Goal: Check status: Check status

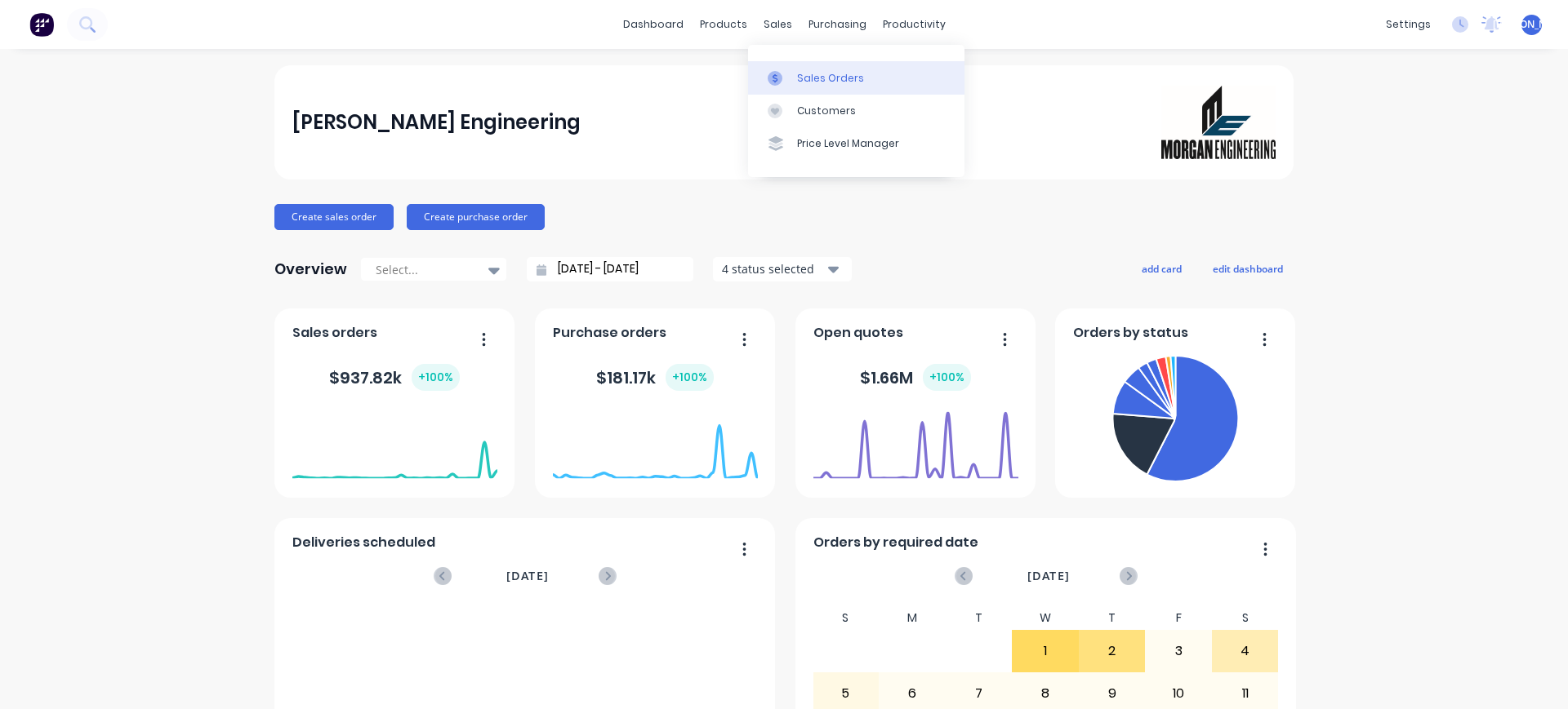
click at [797, 70] on link "Sales Orders" at bounding box center [856, 77] width 217 height 33
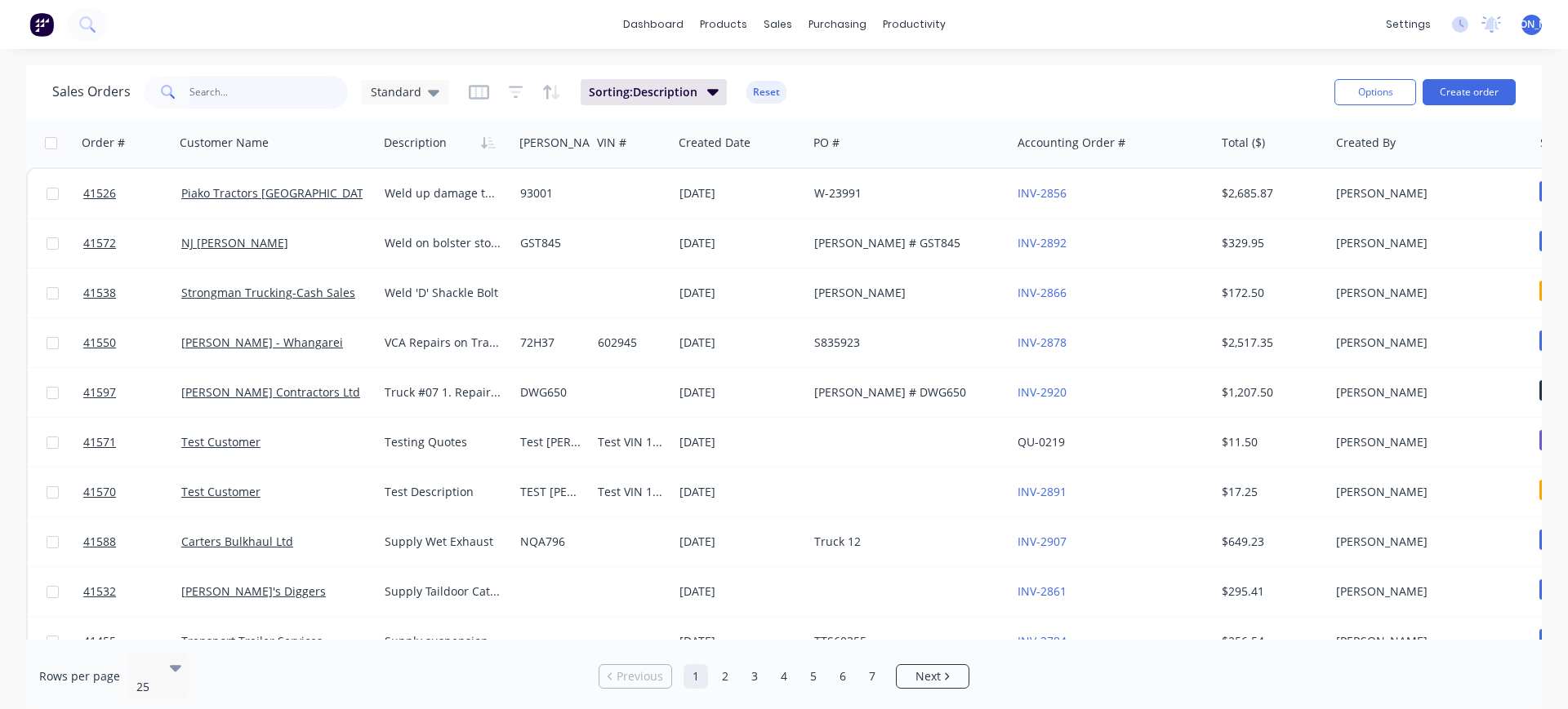
drag, startPoint x: 224, startPoint y: 98, endPoint x: 241, endPoint y: 92, distance: 18.0
click at [224, 97] on input "text" at bounding box center [269, 91] width 159 height 33
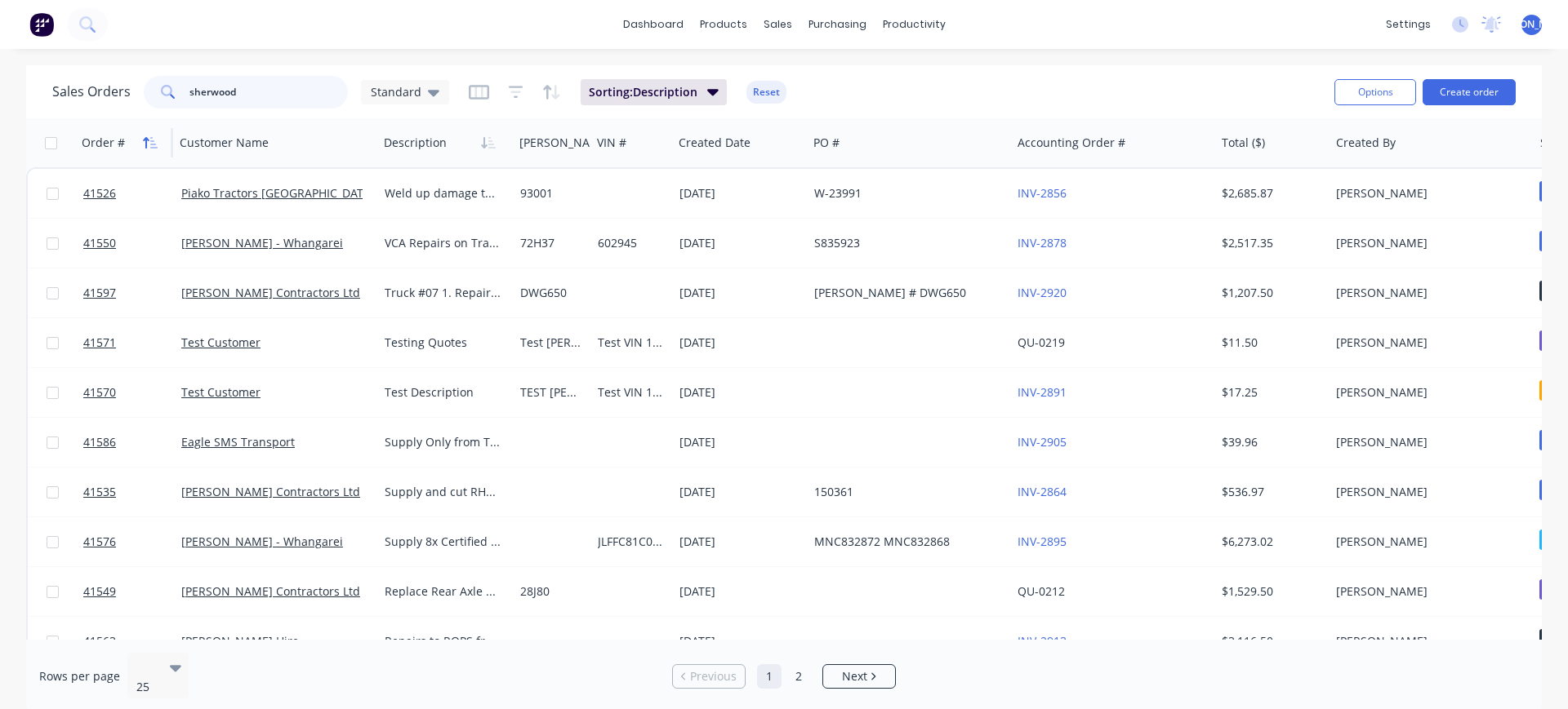
type input "sherwood"
click at [146, 143] on icon "button" at bounding box center [145, 143] width 6 height 12
click at [351, 139] on icon "button" at bounding box center [352, 143] width 8 height 12
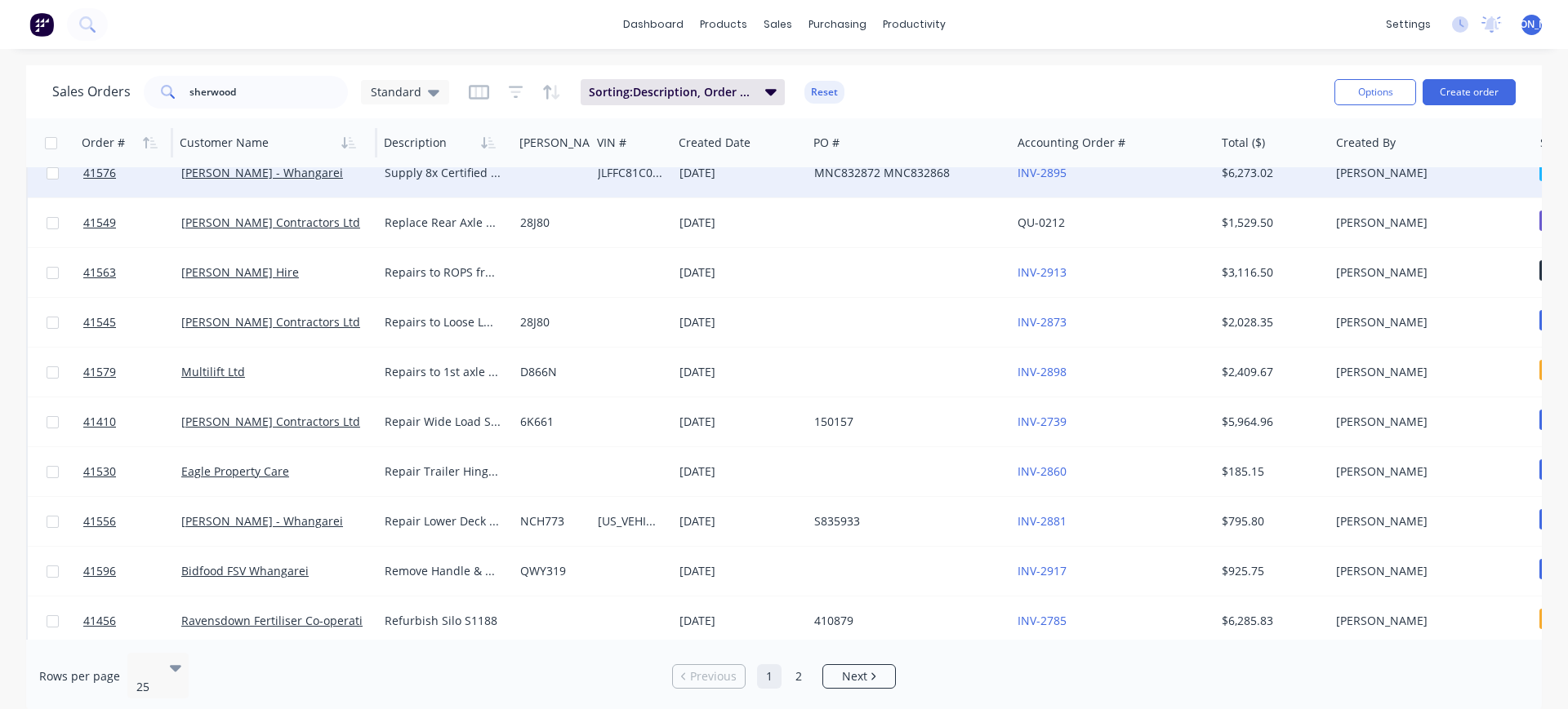
scroll to position [408, 0]
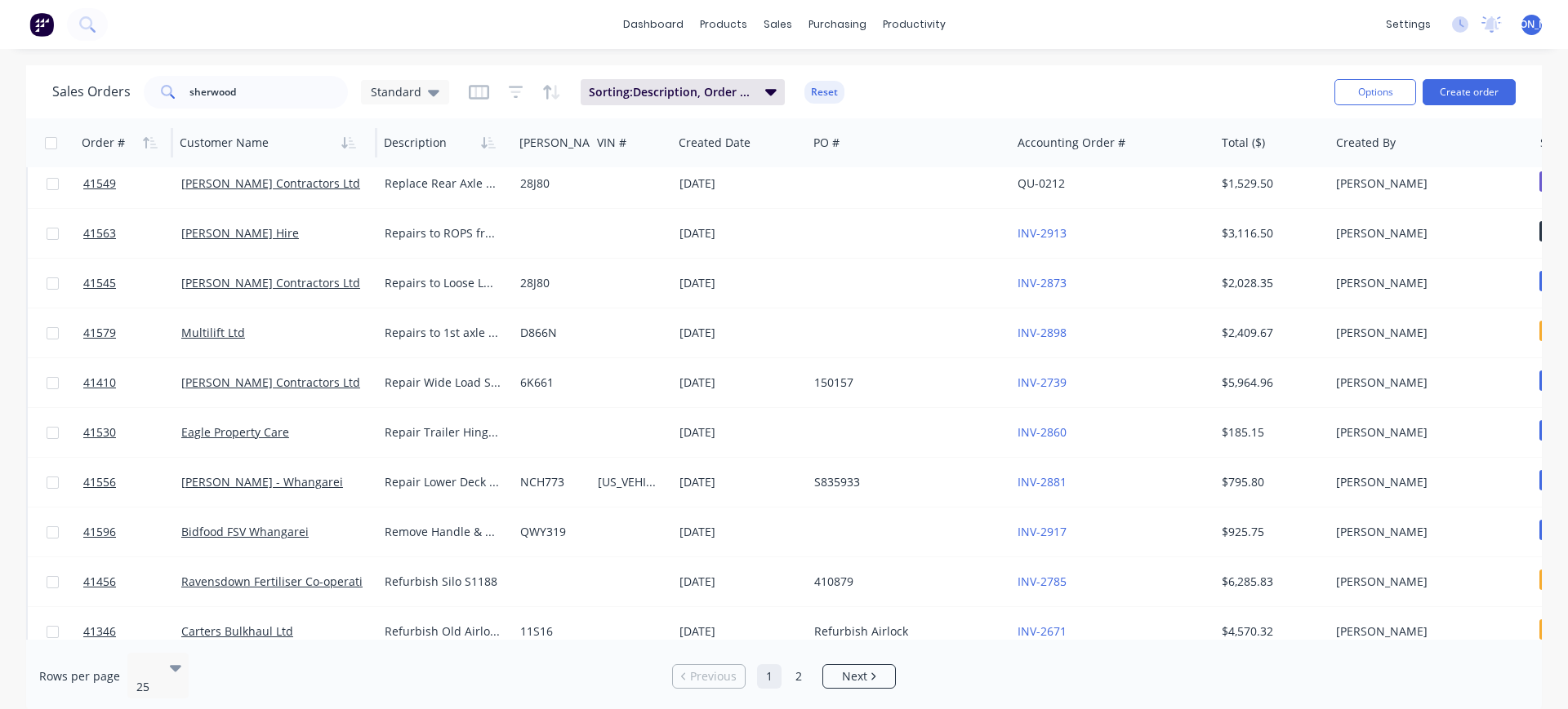
click at [260, 138] on div at bounding box center [270, 143] width 181 height 33
click at [260, 148] on div at bounding box center [270, 143] width 181 height 33
click at [348, 149] on button "button" at bounding box center [348, 143] width 24 height 24
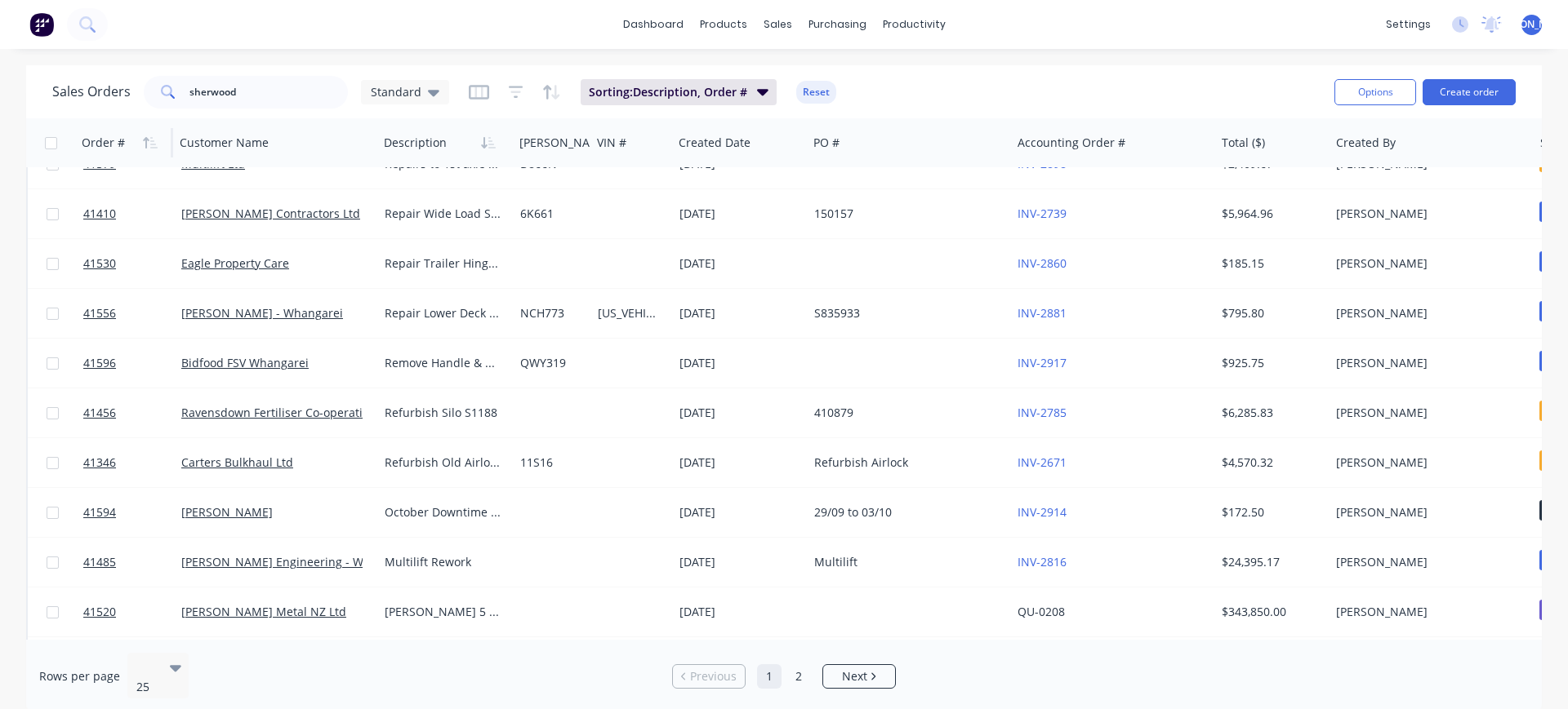
scroll to position [373, 0]
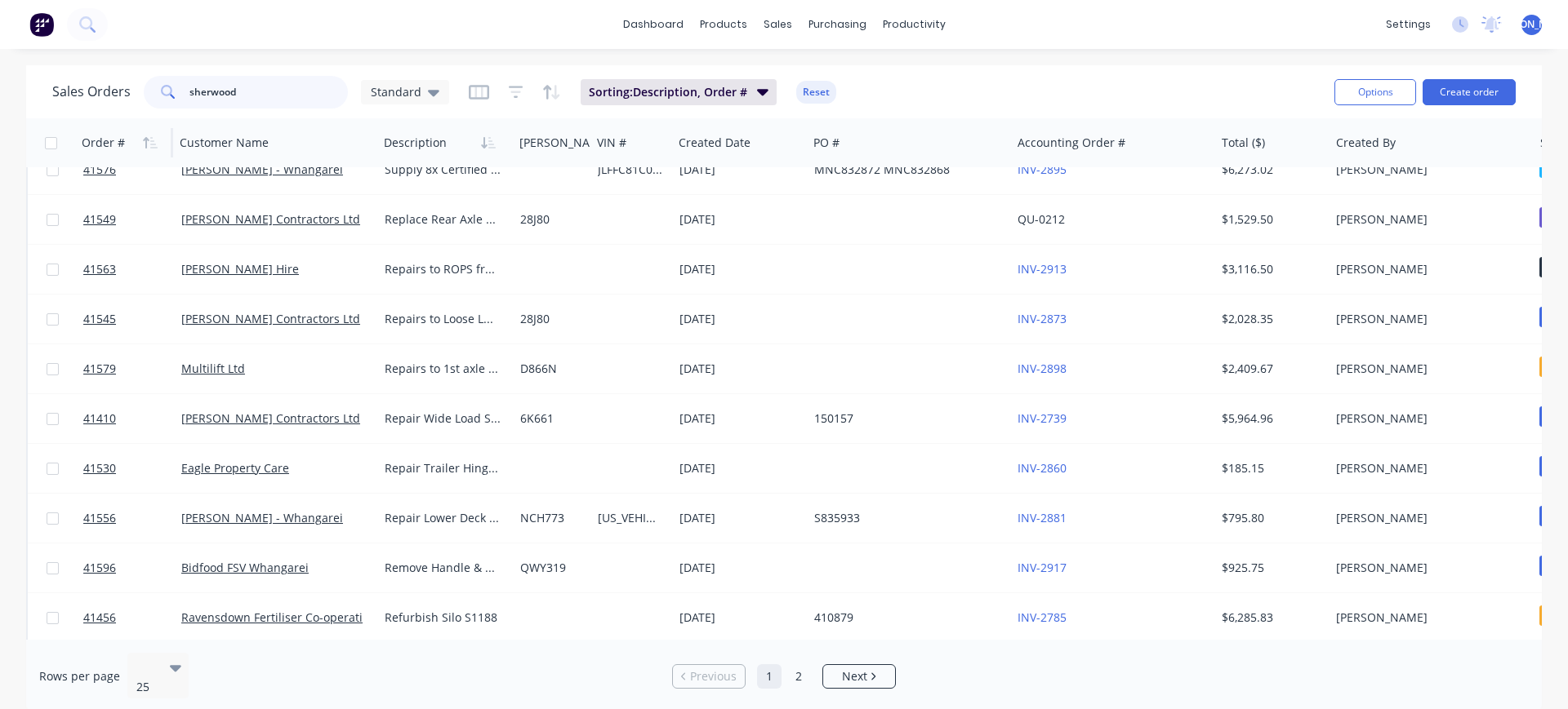
drag, startPoint x: 259, startPoint y: 81, endPoint x: 179, endPoint y: 91, distance: 80.6
click at [179, 91] on div "sherwood" at bounding box center [245, 91] width 204 height 33
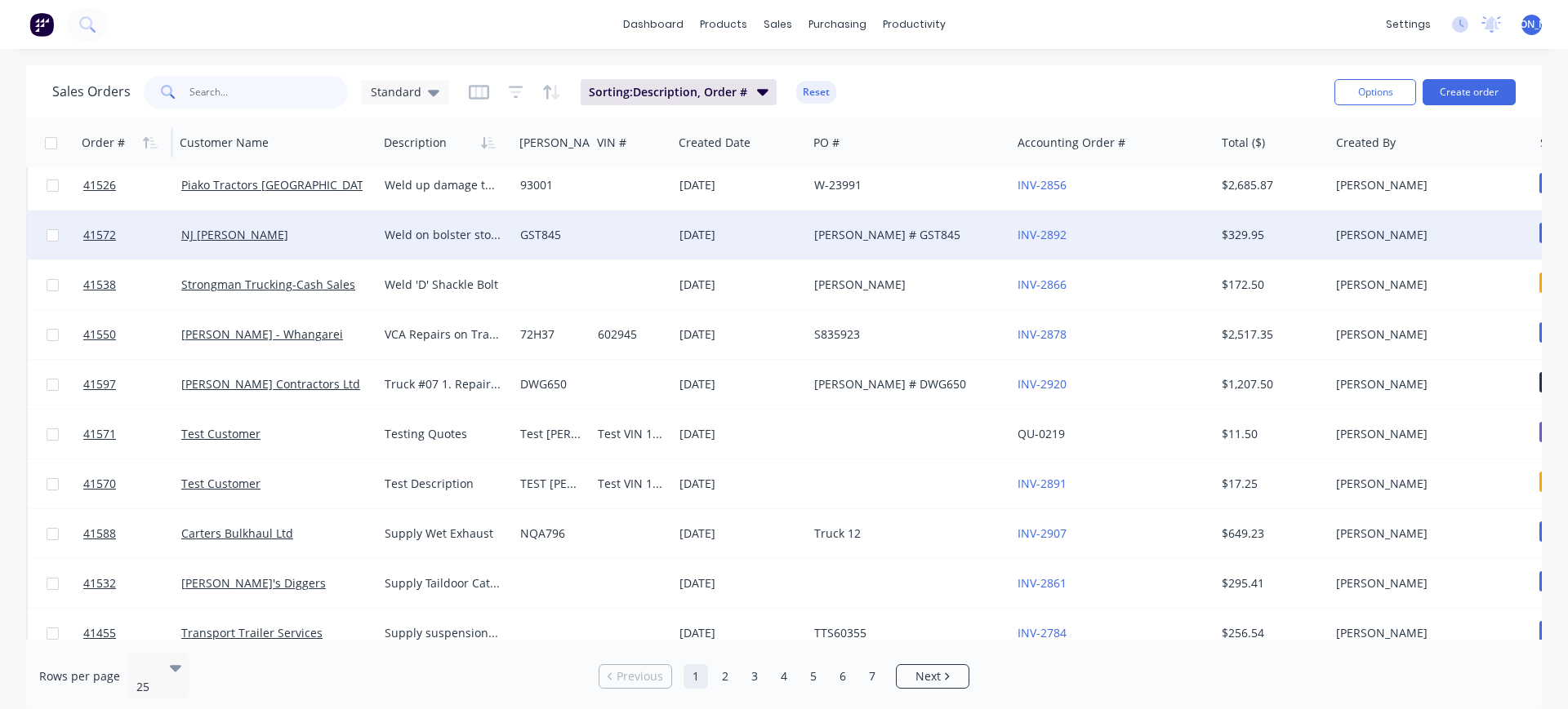
scroll to position [0, 0]
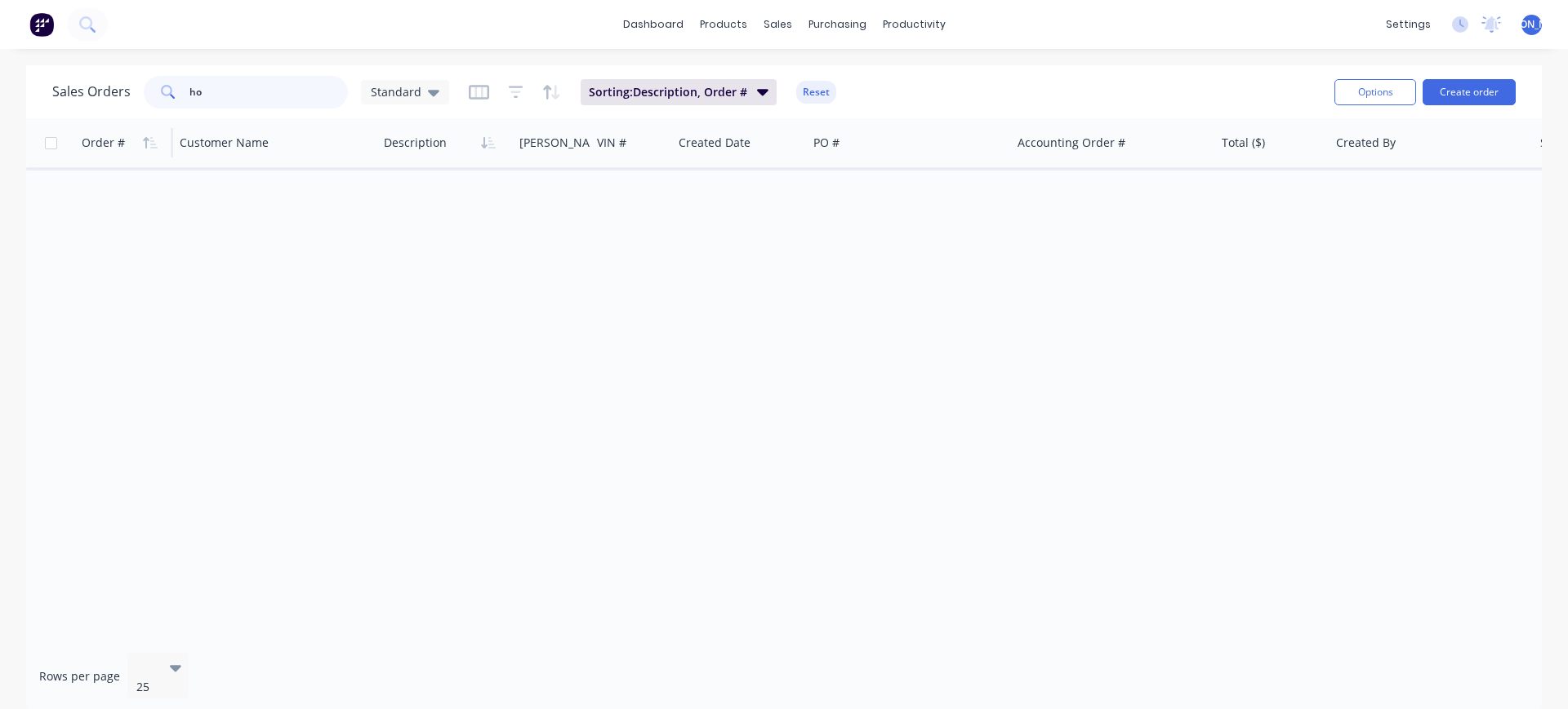
type input "h"
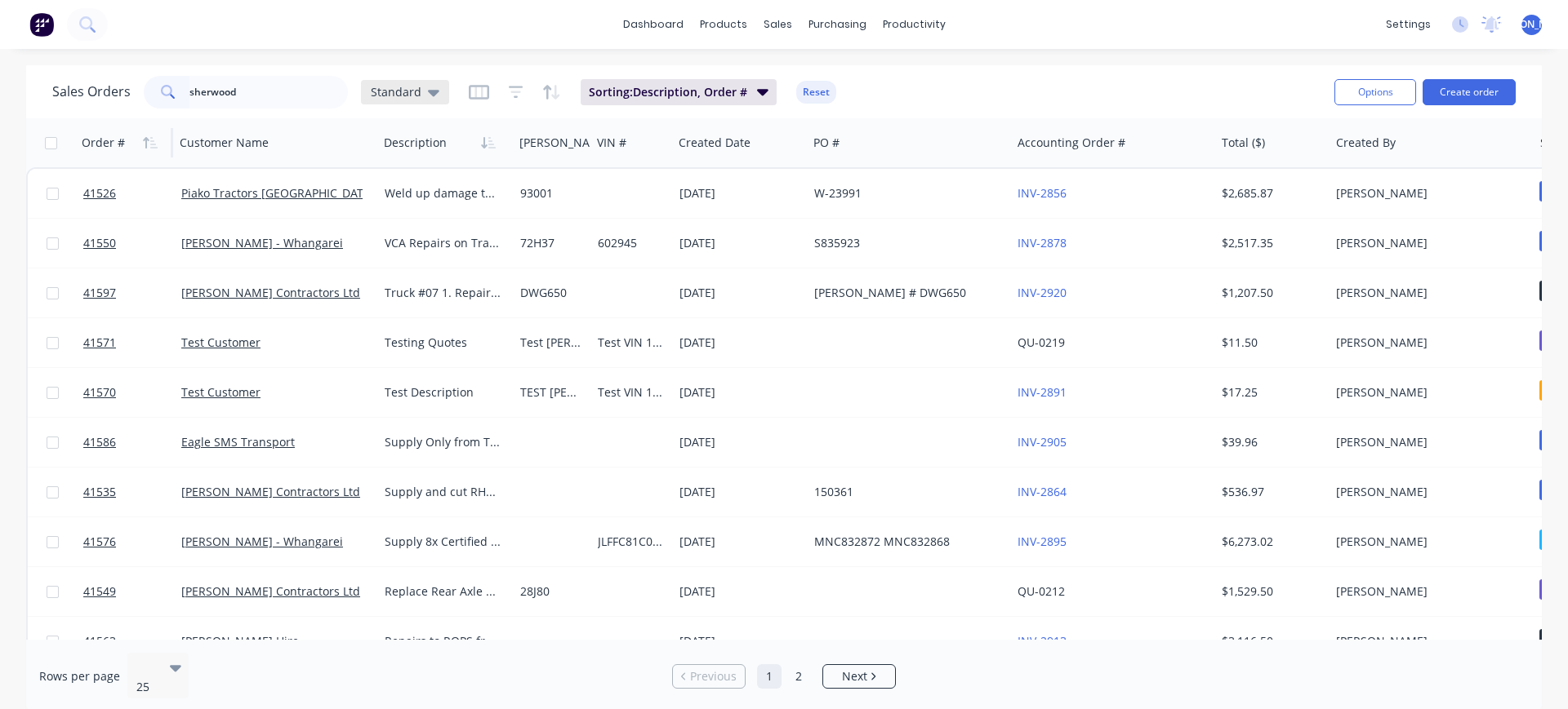
click at [436, 86] on div "Standard" at bounding box center [405, 91] width 88 height 24
drag, startPoint x: 269, startPoint y: 86, endPoint x: 196, endPoint y: 95, distance: 73.6
click at [196, 95] on input "sherwood" at bounding box center [269, 91] width 159 height 33
type input "s"
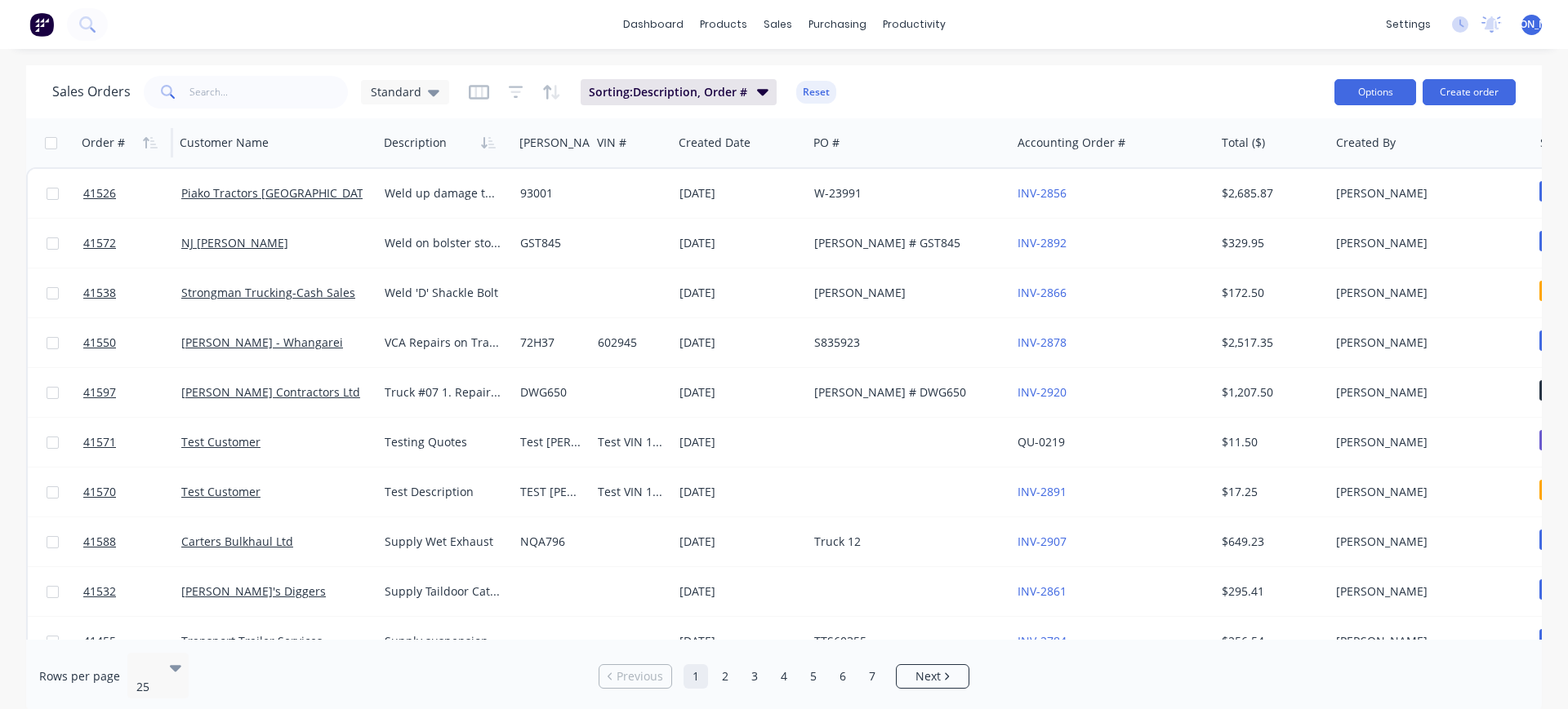
drag, startPoint x: 1389, startPoint y: 91, endPoint x: 1380, endPoint y: 92, distance: 9.1
click at [1380, 92] on button "Options" at bounding box center [1375, 91] width 81 height 26
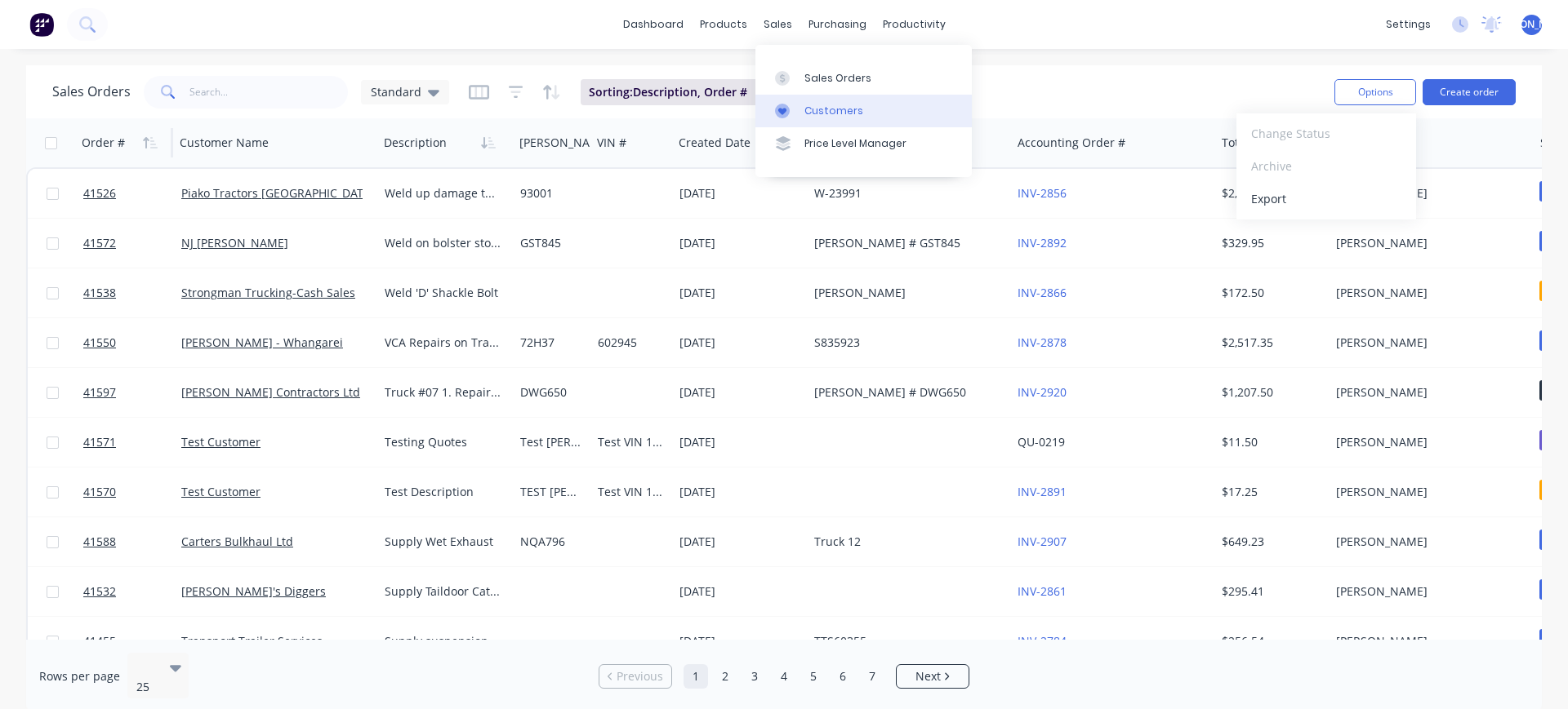
click at [813, 106] on div "Customers" at bounding box center [834, 112] width 59 height 15
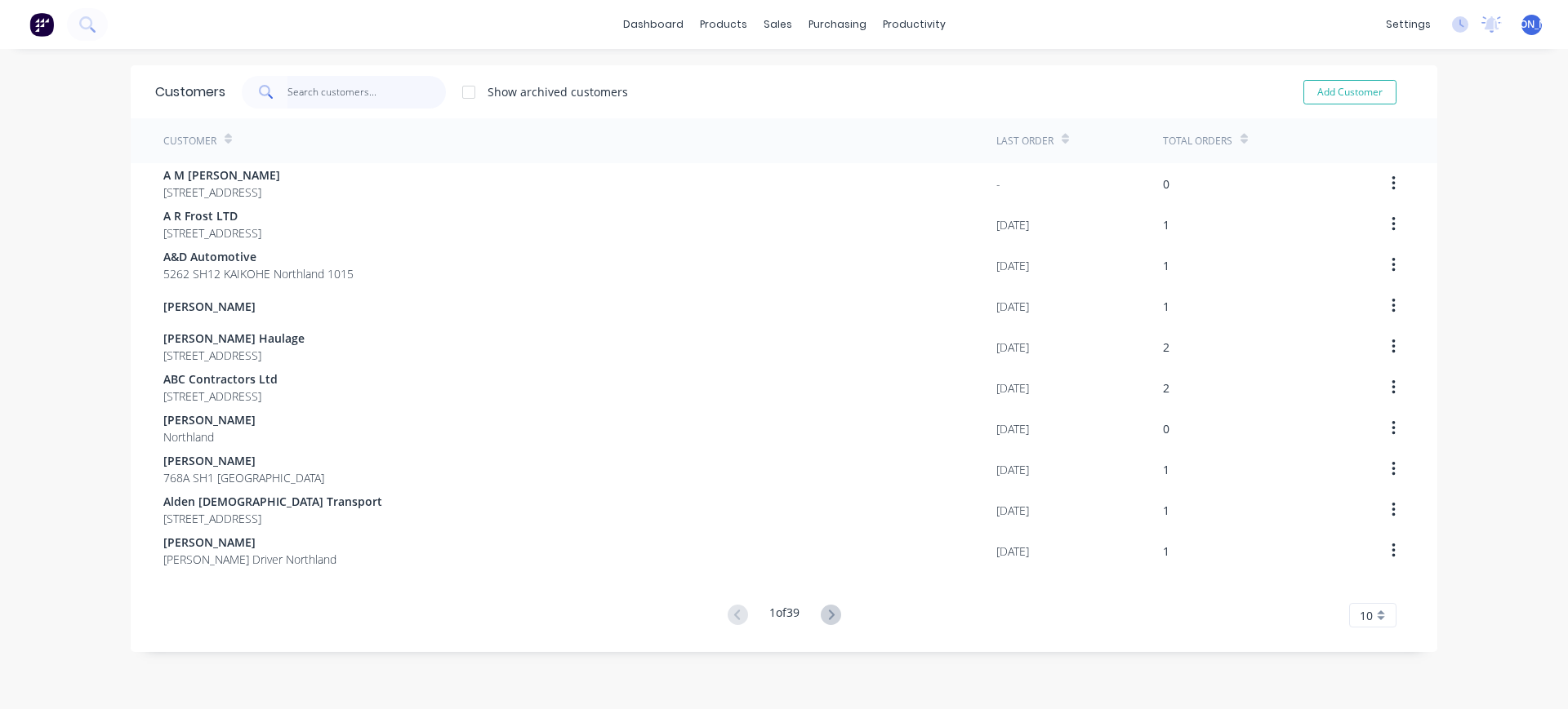
click at [331, 89] on input "text" at bounding box center [367, 91] width 159 height 33
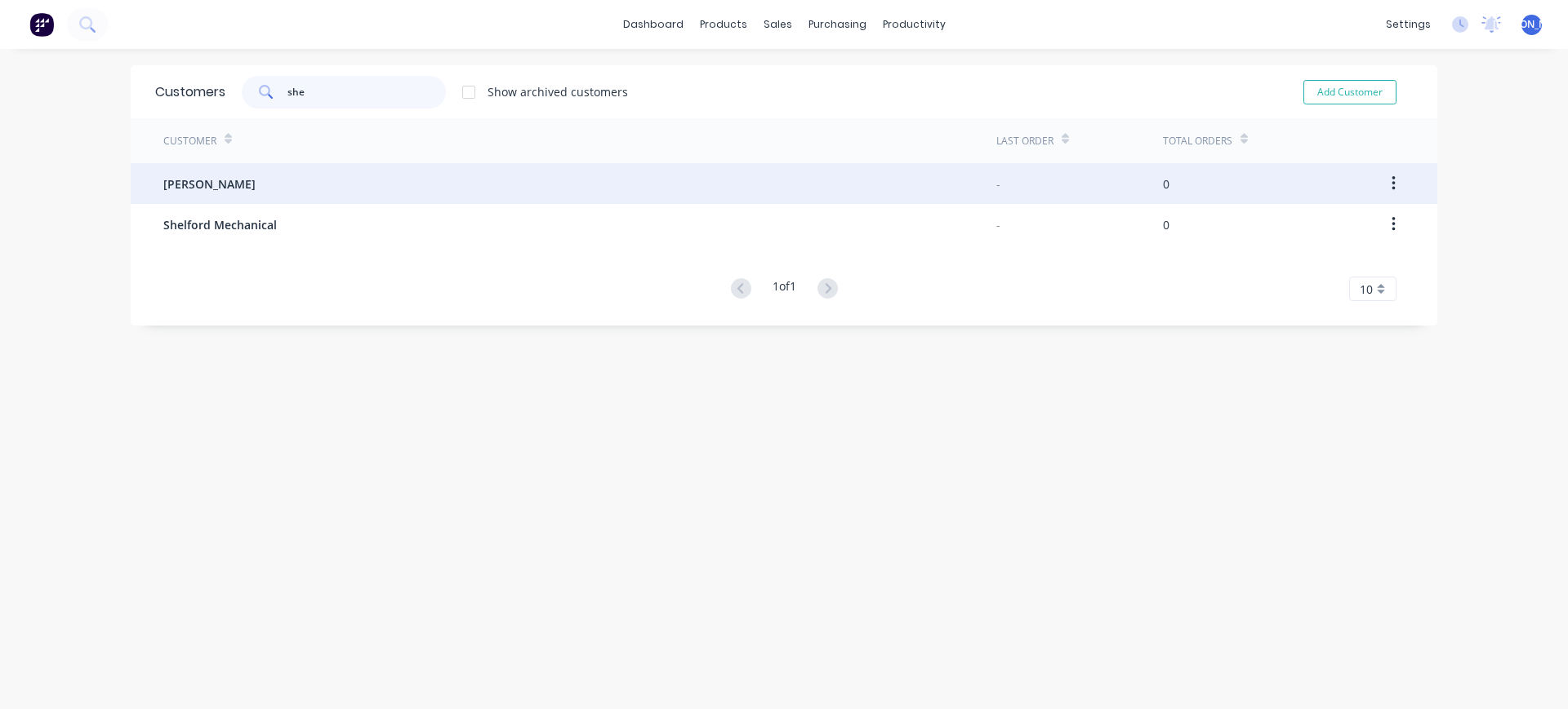
type input "she"
click at [301, 180] on div "[PERSON_NAME]" at bounding box center [580, 184] width 833 height 41
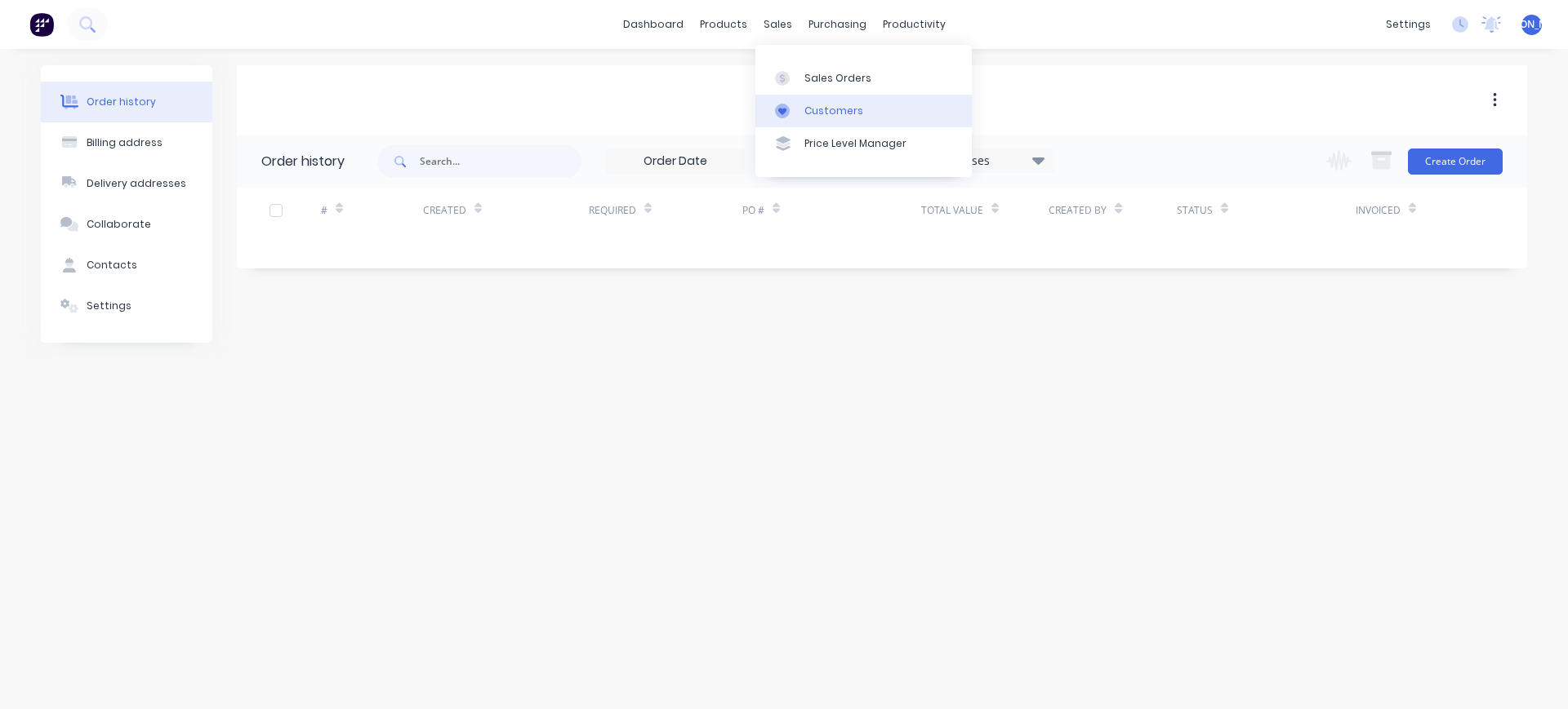
click at [836, 106] on div "Customers" at bounding box center [834, 112] width 59 height 15
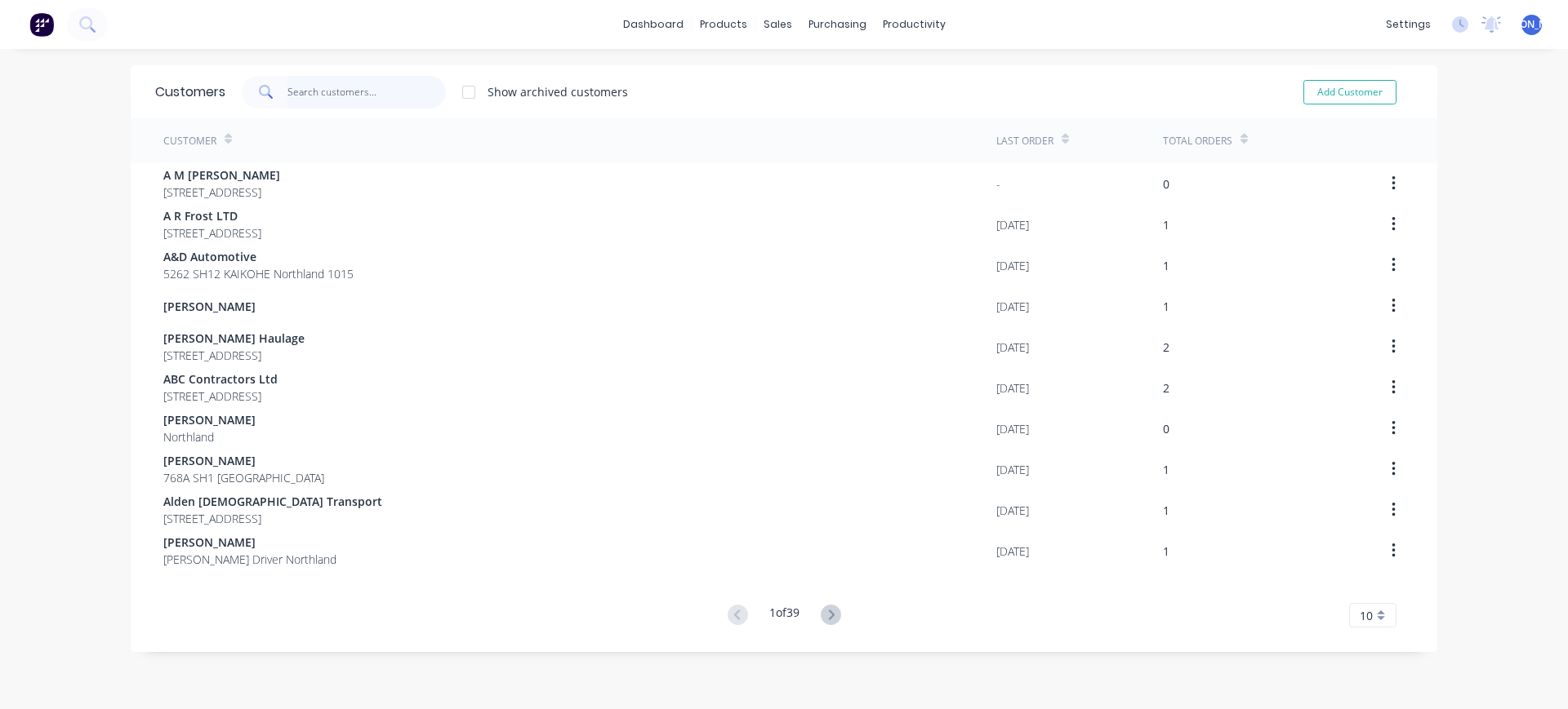
click at [302, 86] on input "text" at bounding box center [367, 91] width 159 height 33
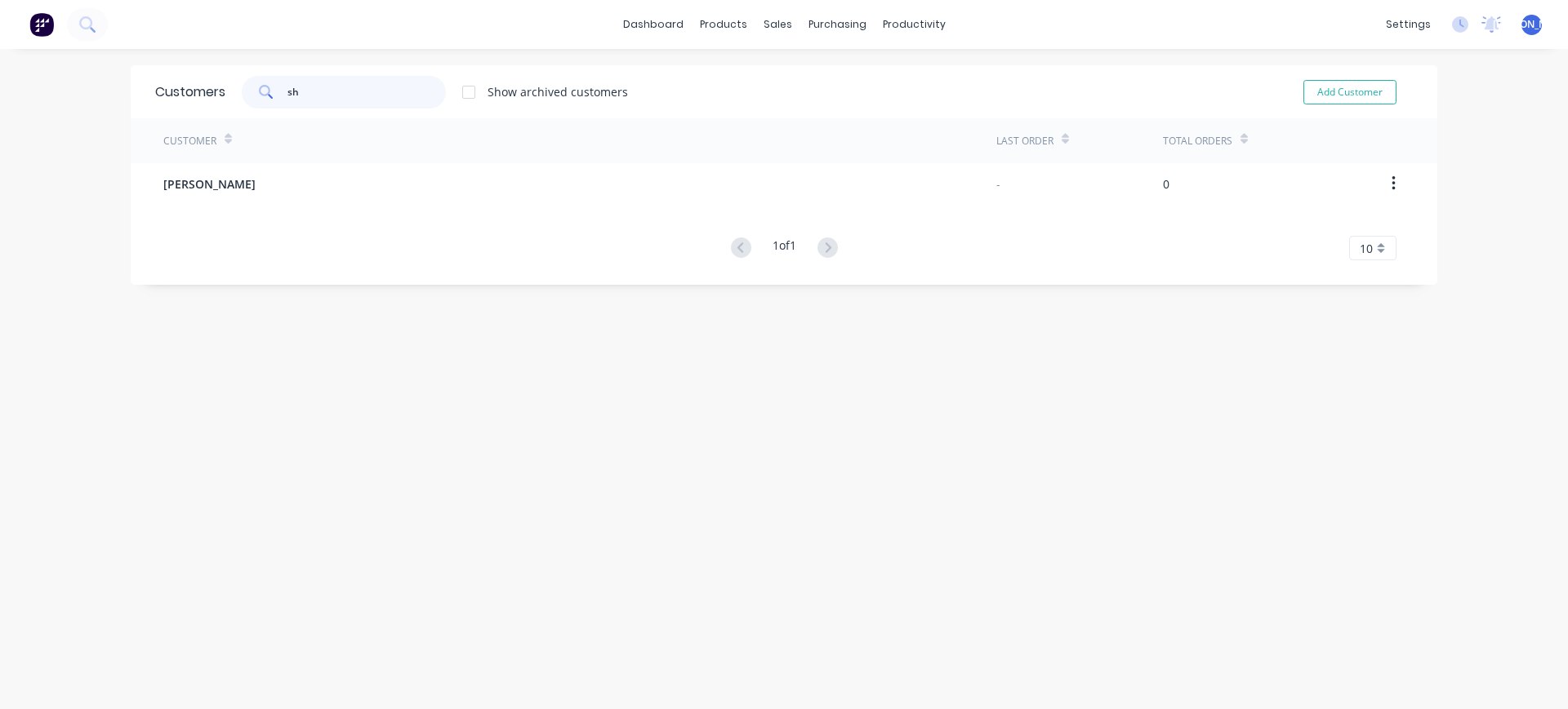
type input "s"
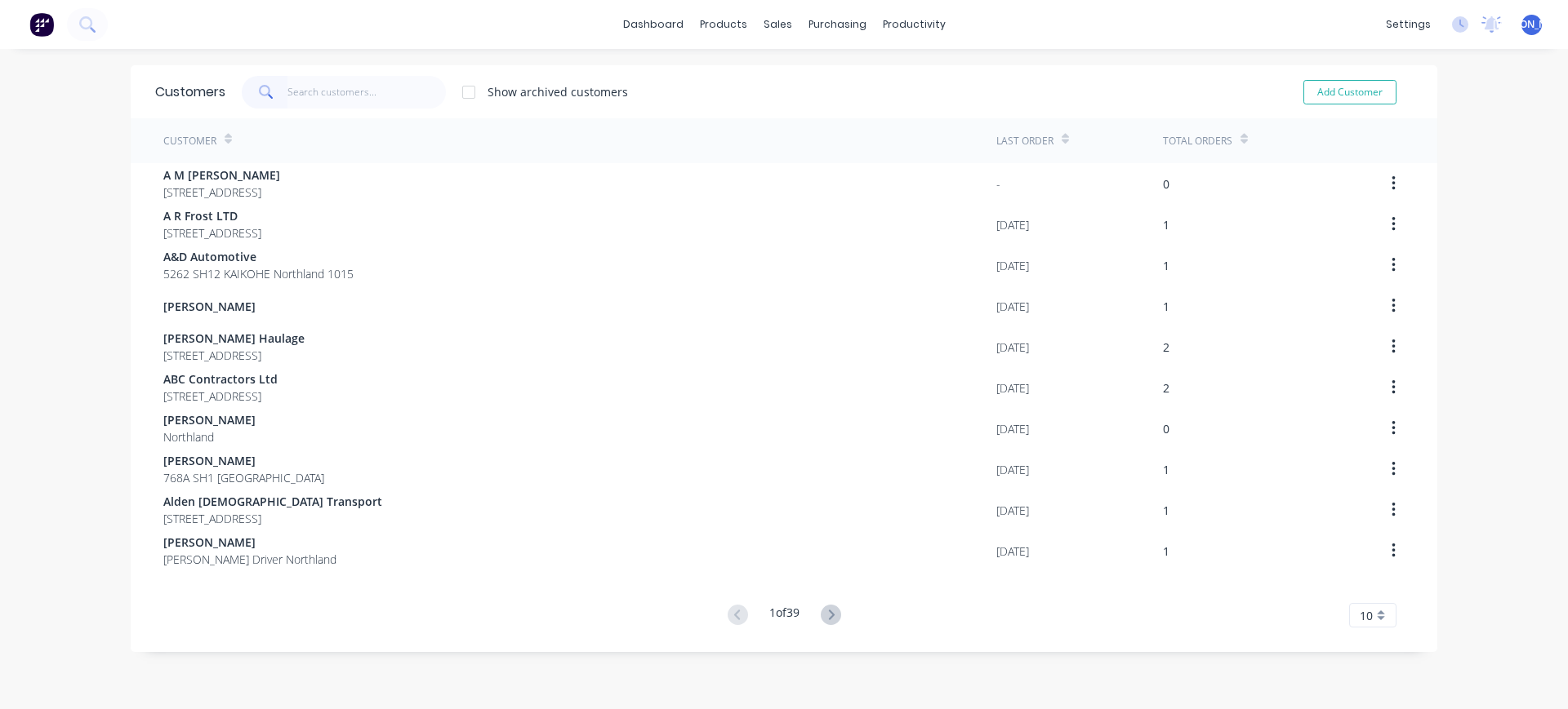
click at [60, 237] on div "dashboard products sales purchasing productivity dashboard products Product Cat…" at bounding box center [784, 354] width 1568 height 709
click at [797, 60] on div "dashboard products sales purchasing productivity dashboard products Product Cat…" at bounding box center [784, 354] width 1568 height 709
click at [771, 28] on div "sales" at bounding box center [778, 24] width 45 height 24
click at [841, 110] on div "Customers" at bounding box center [827, 112] width 59 height 15
click at [809, 76] on div "Sales Orders" at bounding box center [831, 79] width 67 height 15
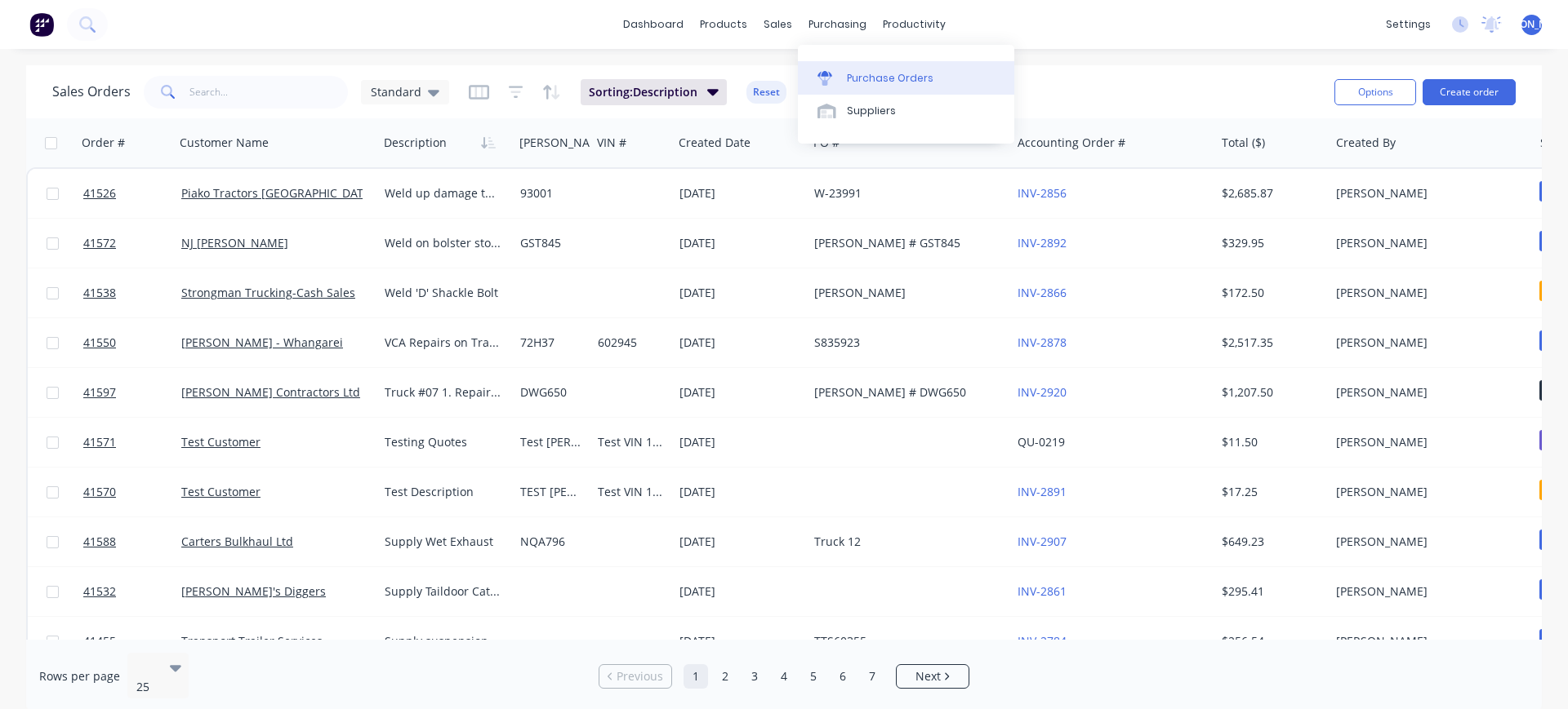
click at [902, 76] on div "Purchase Orders" at bounding box center [890, 79] width 86 height 15
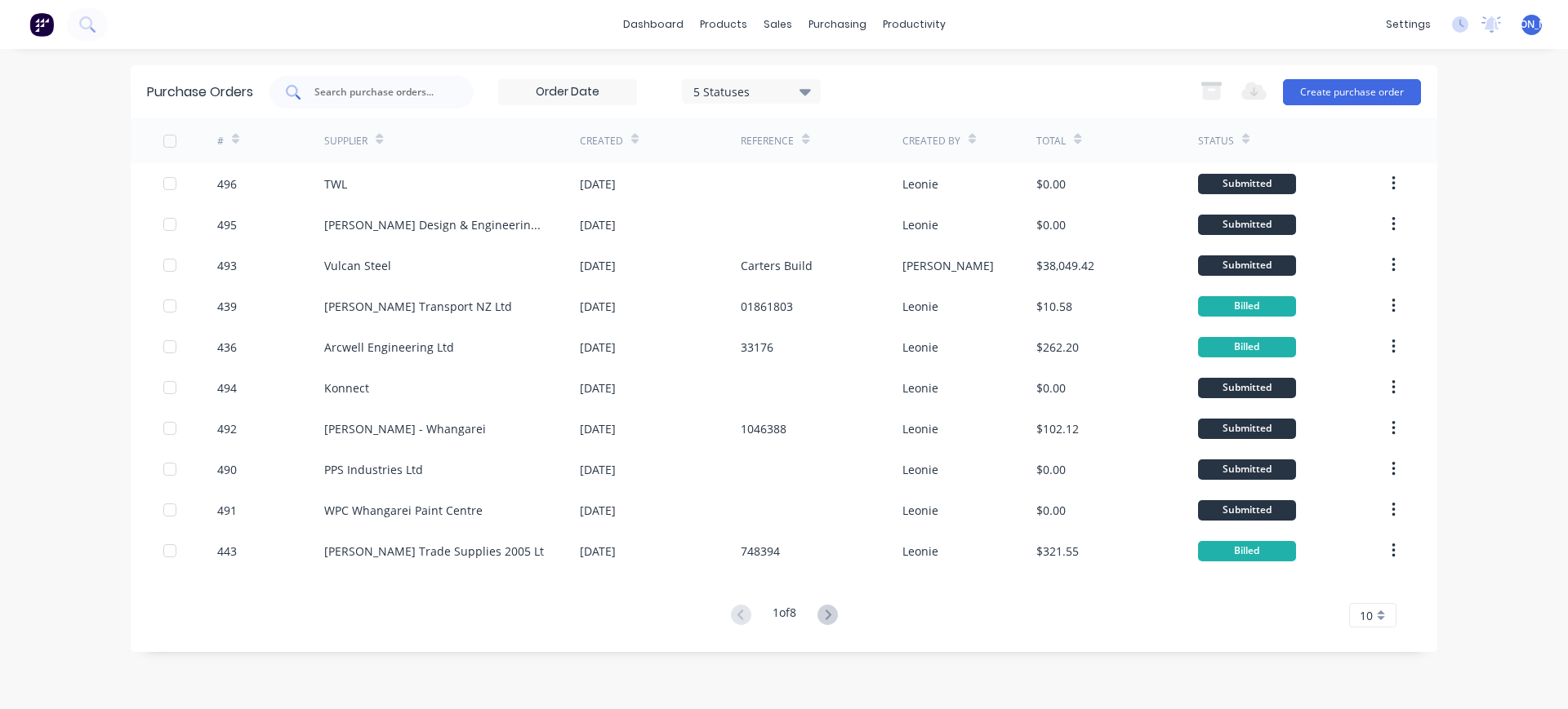
click at [361, 91] on input "text" at bounding box center [380, 91] width 135 height 16
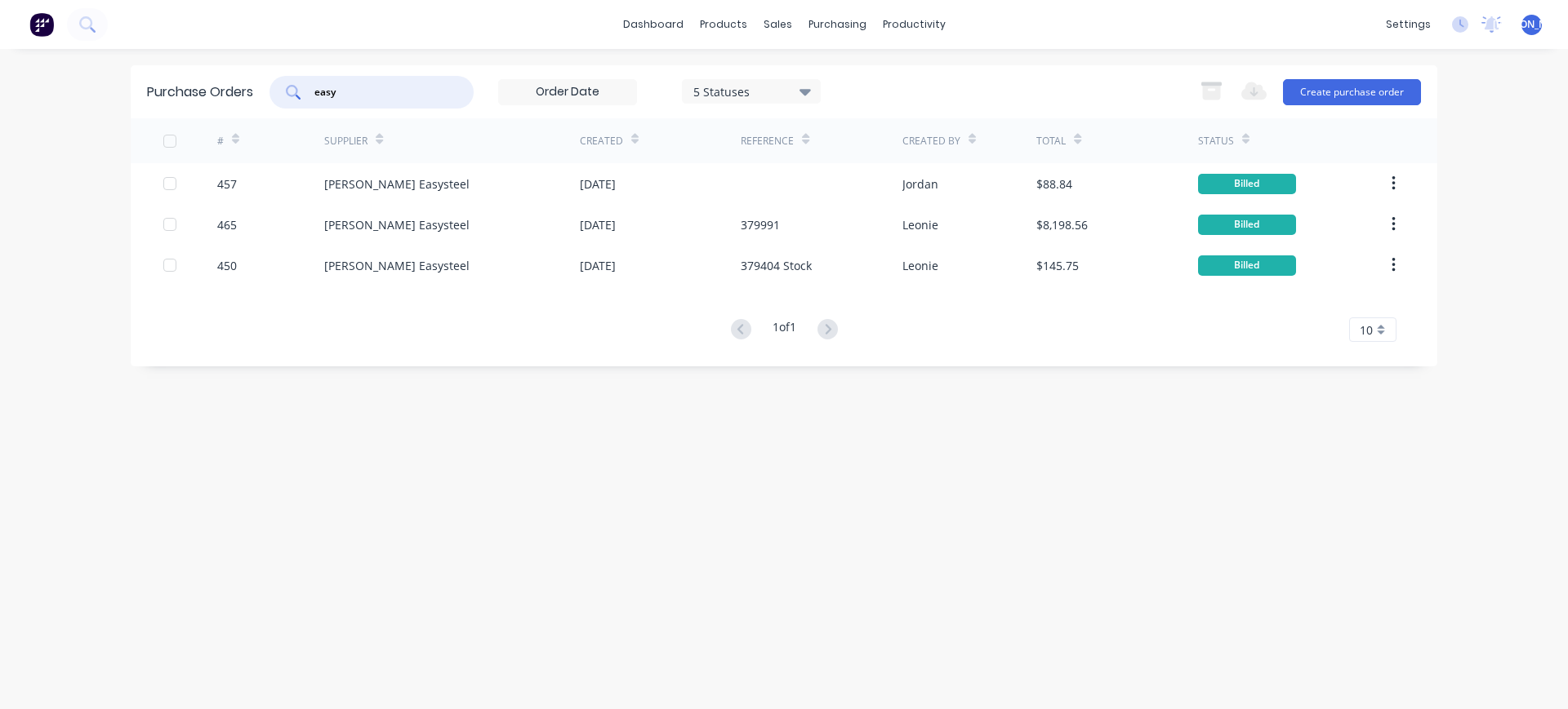
type input "easy"
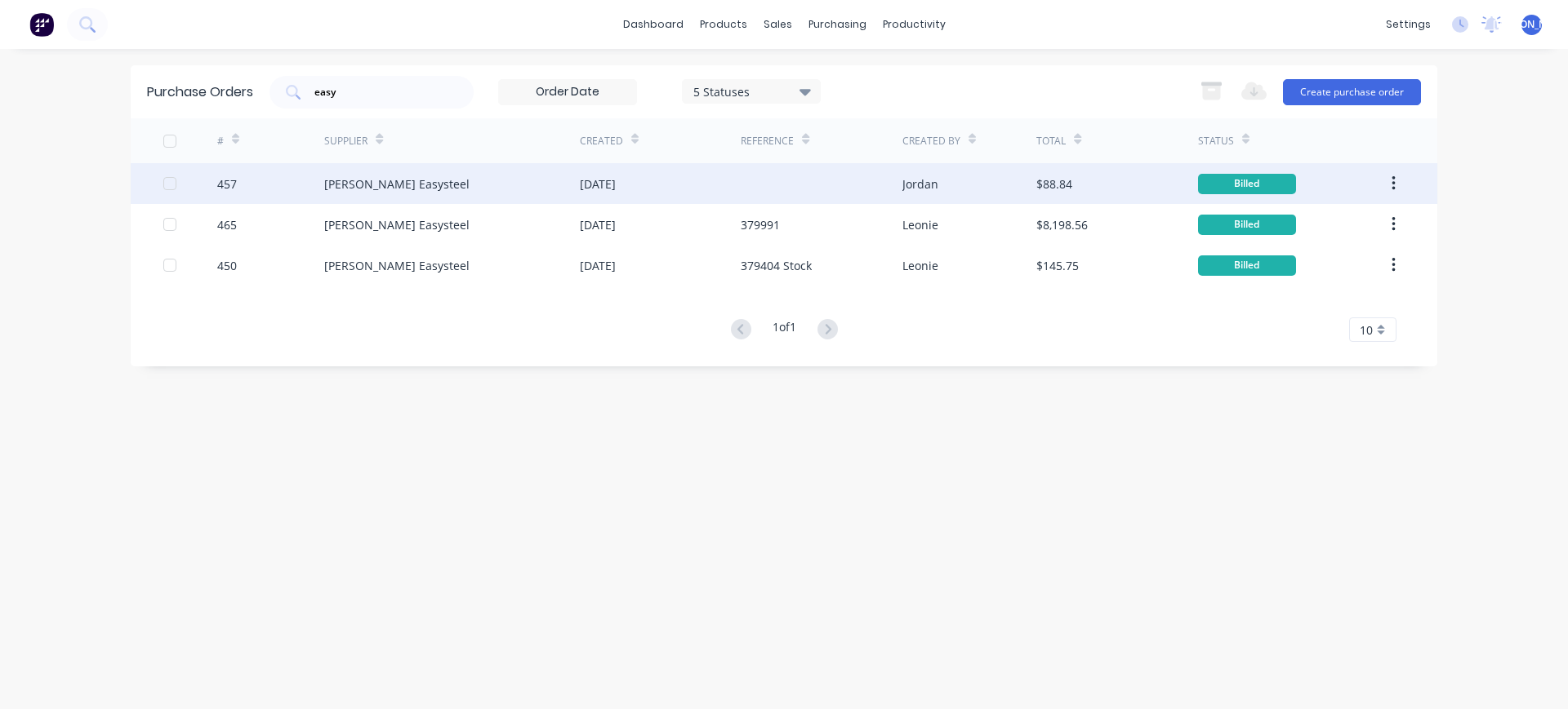
click at [396, 184] on div "[PERSON_NAME] Easysteel" at bounding box center [396, 184] width 145 height 17
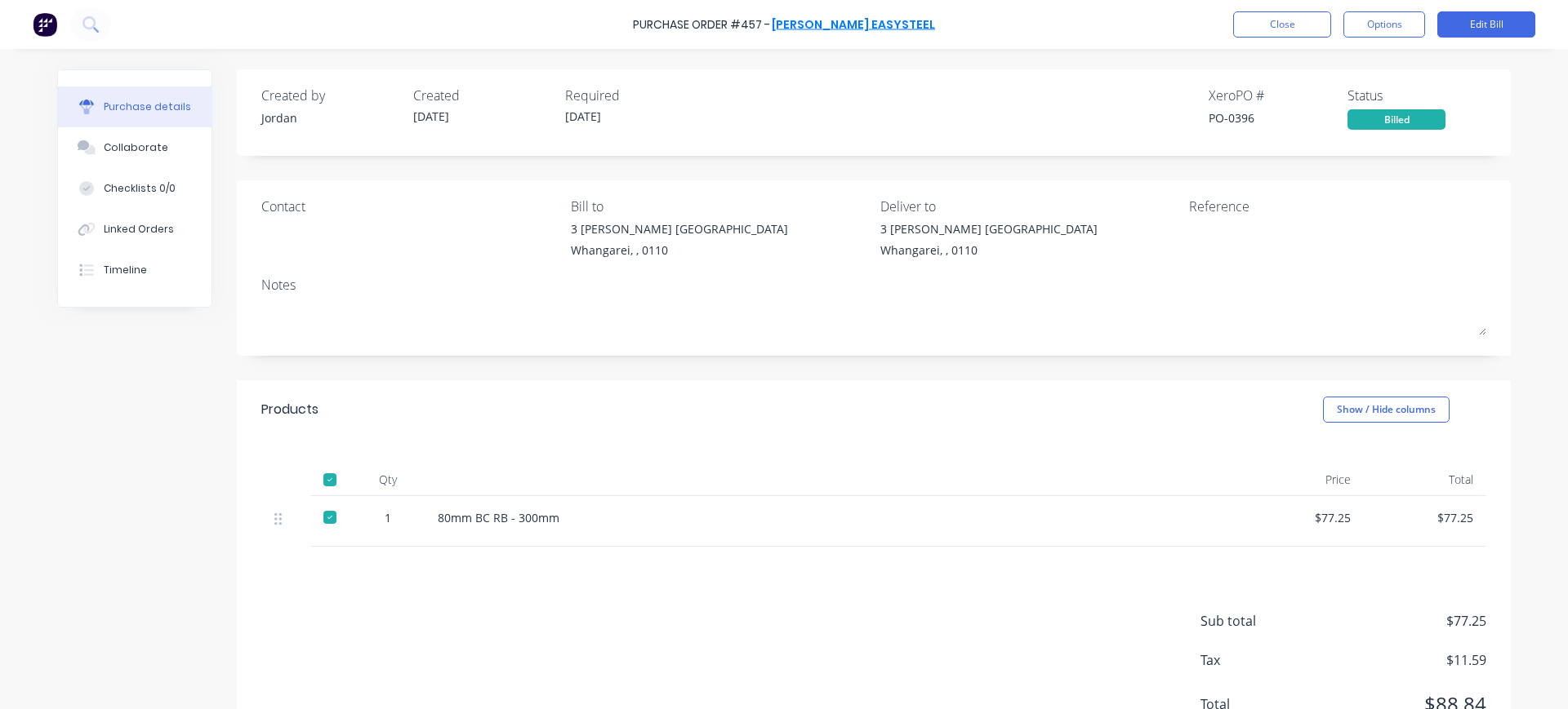
click at [865, 21] on link "[PERSON_NAME] Easysteel" at bounding box center [853, 23] width 164 height 16
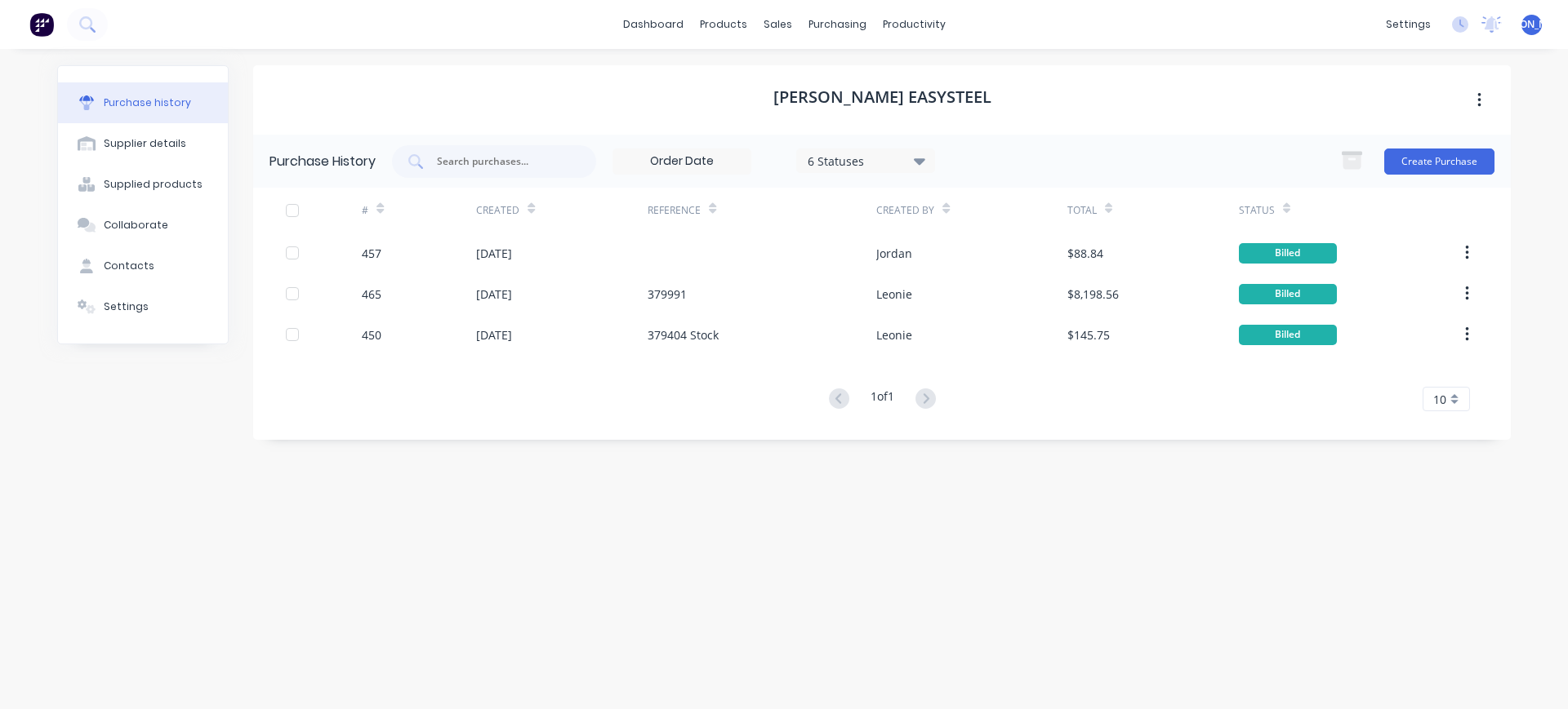
click at [1444, 397] on span "10" at bounding box center [1440, 399] width 13 height 17
click at [1278, 205] on div "Status" at bounding box center [1264, 210] width 51 height 29
click at [1273, 205] on div "Status" at bounding box center [1264, 210] width 51 height 29
click at [891, 160] on div "6 Statuses" at bounding box center [865, 160] width 117 height 17
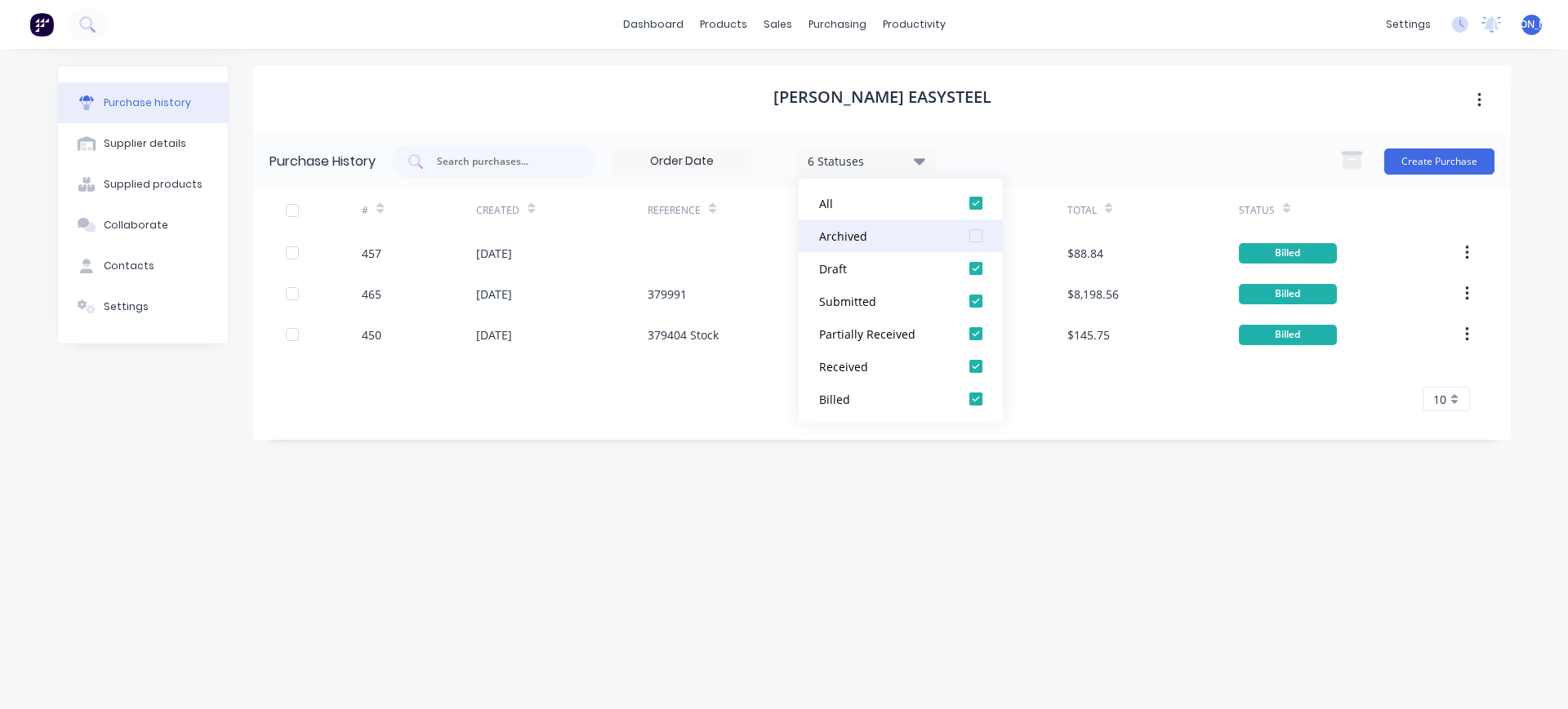
click at [972, 235] on div at bounding box center [975, 236] width 33 height 33
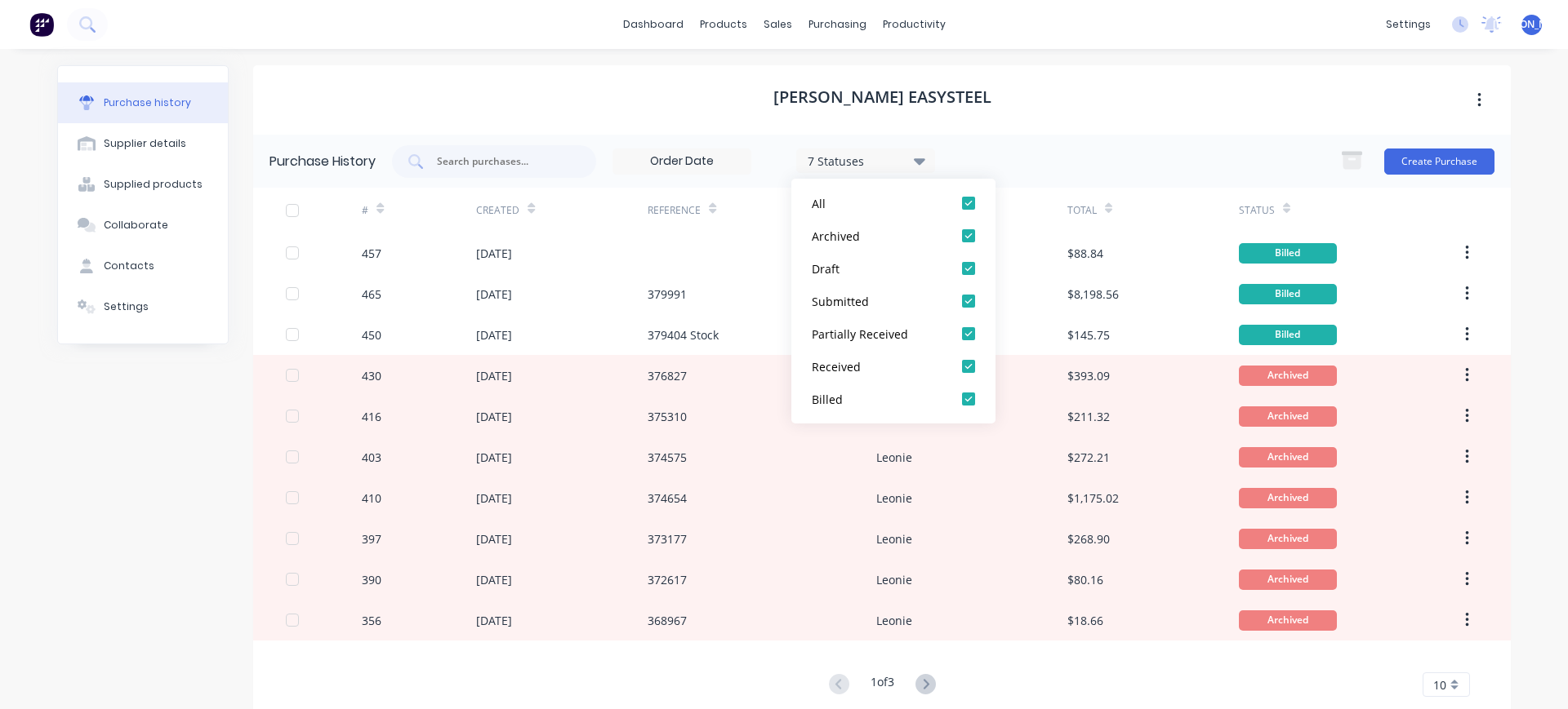
click at [1159, 97] on div "[PERSON_NAME] Easysteel" at bounding box center [882, 100] width 1257 height 70
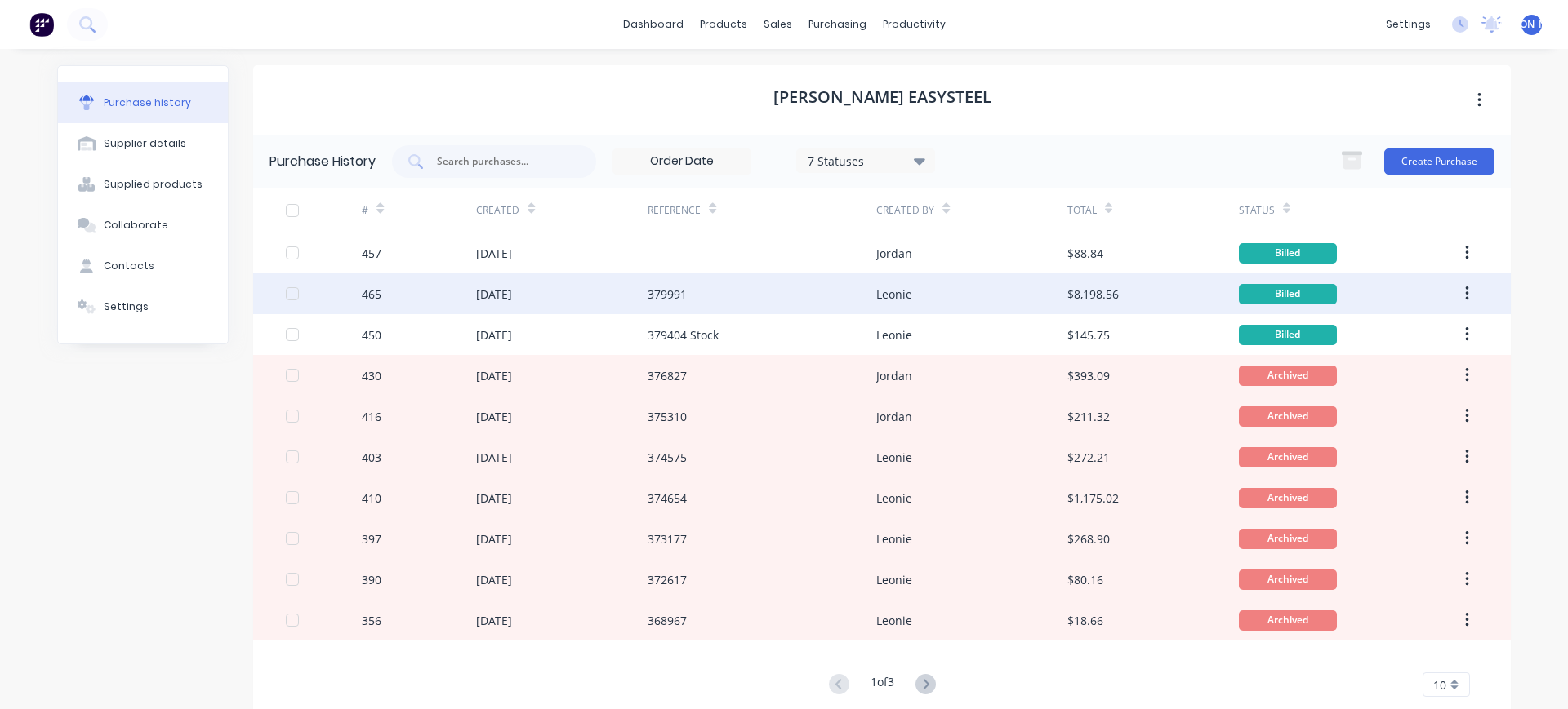
click at [760, 296] on div "379991" at bounding box center [761, 294] width 228 height 41
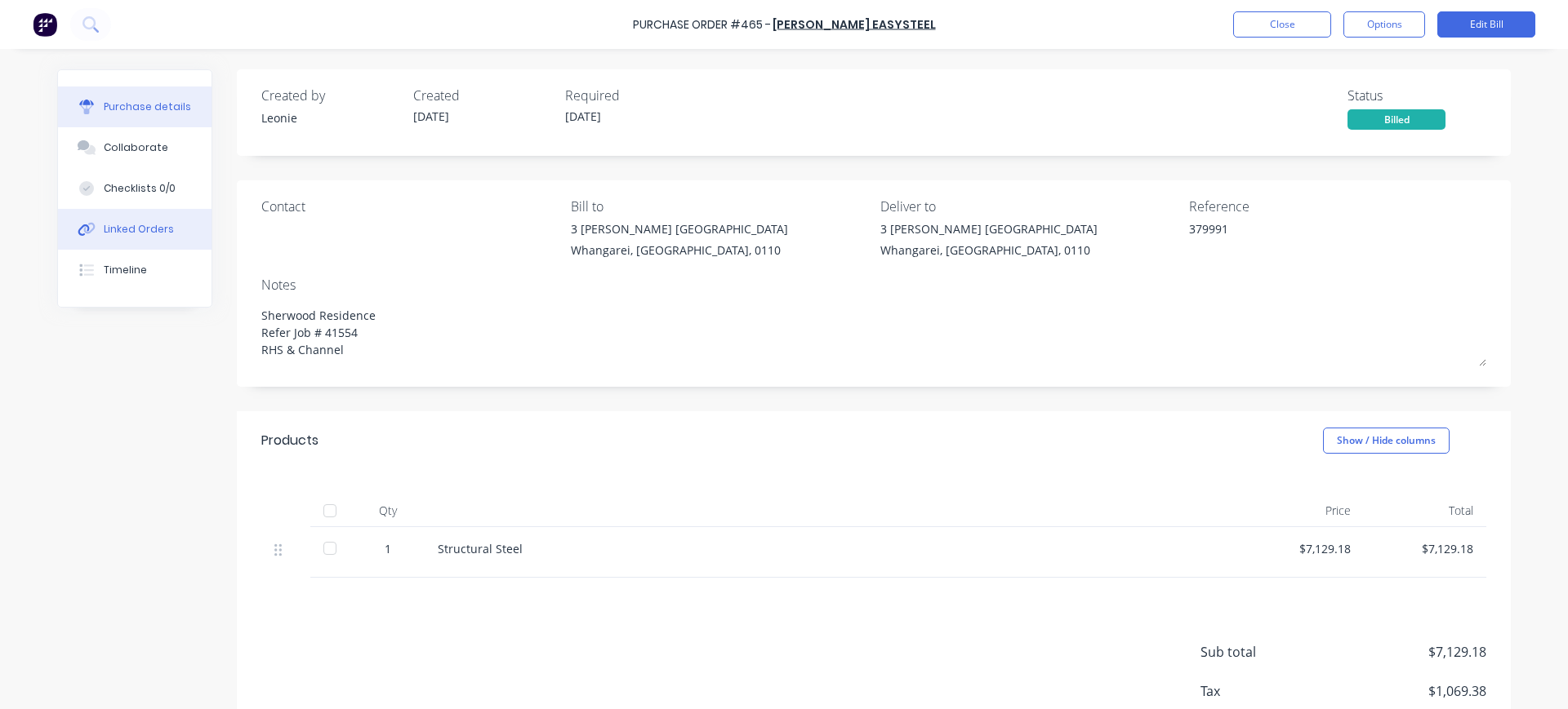
click at [112, 222] on div "Linked Orders" at bounding box center [139, 230] width 71 height 15
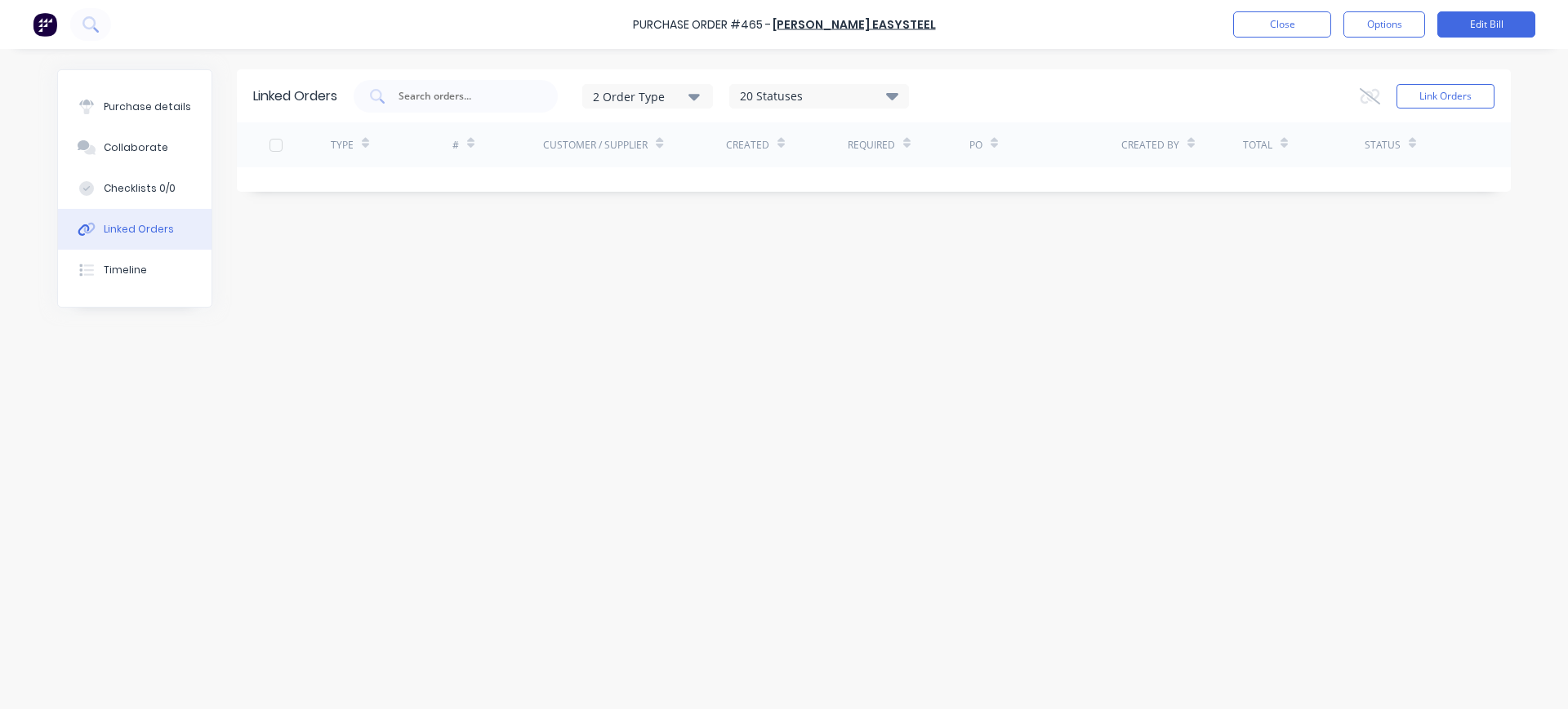
click at [112, 222] on div "Linked Orders" at bounding box center [139, 230] width 71 height 15
click at [168, 110] on div "Purchase details" at bounding box center [148, 107] width 87 height 15
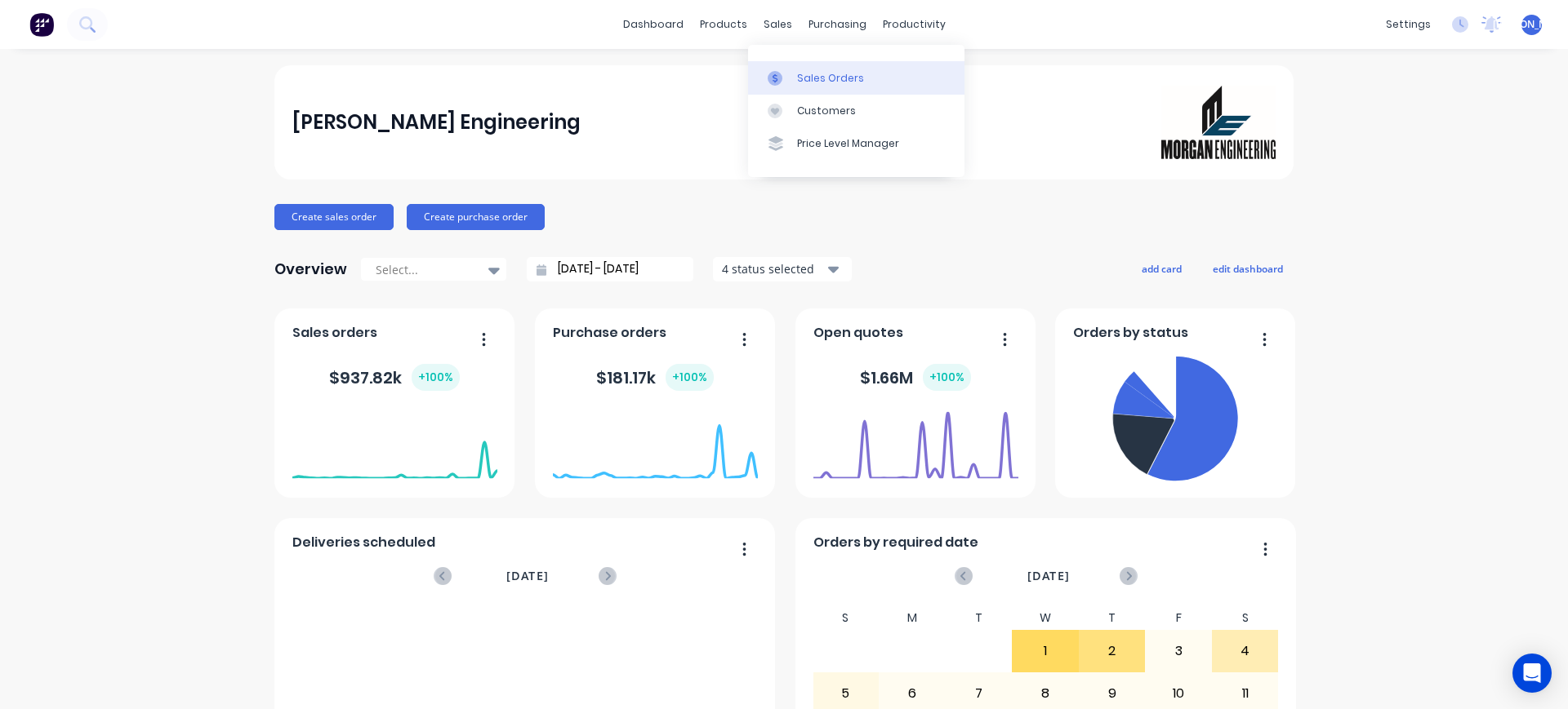
click at [820, 85] on link "Sales Orders" at bounding box center [856, 77] width 217 height 33
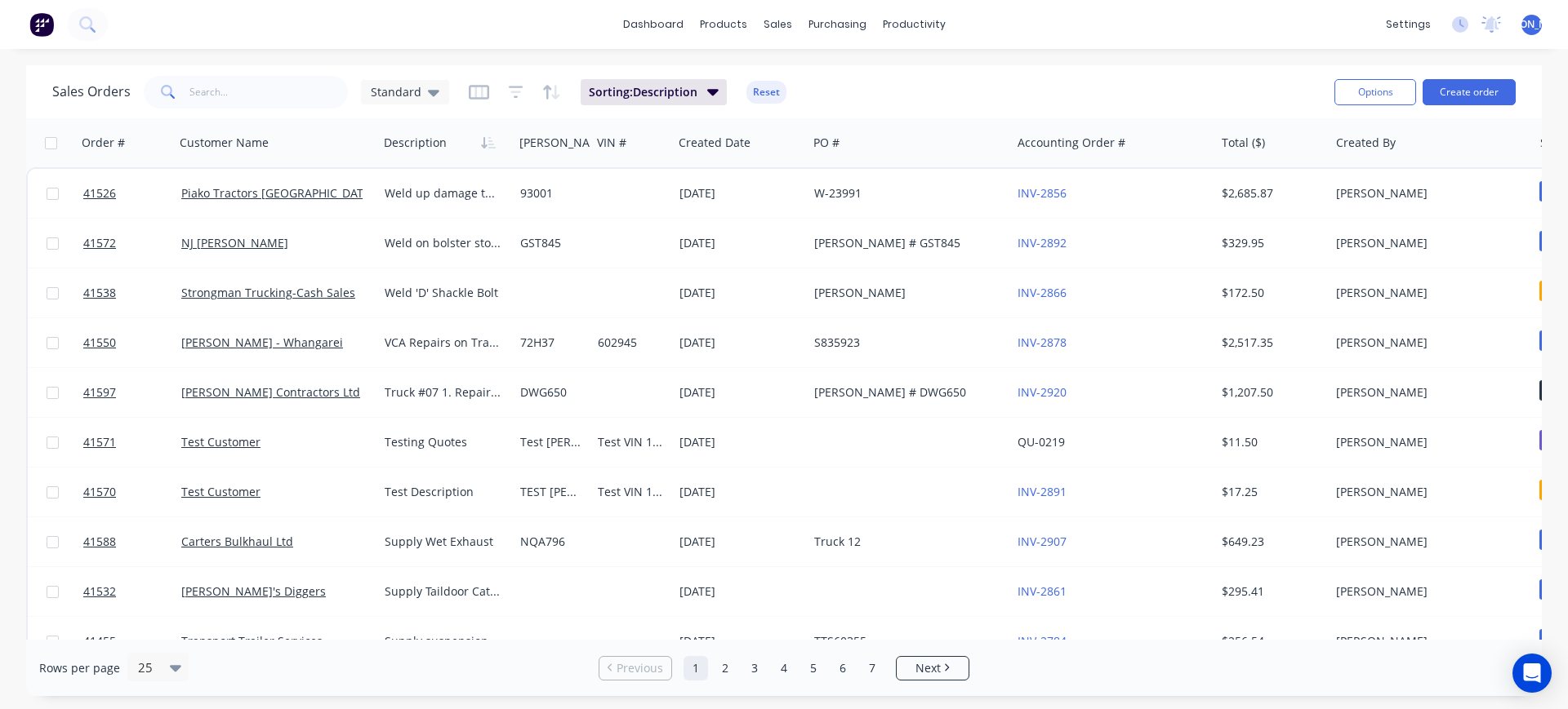
click at [187, 115] on div "Sales Orders Standard Sorting: Description Reset Options Create order" at bounding box center [784, 91] width 1516 height 53
click at [240, 96] on input "text" at bounding box center [269, 91] width 159 height 33
type input "4"
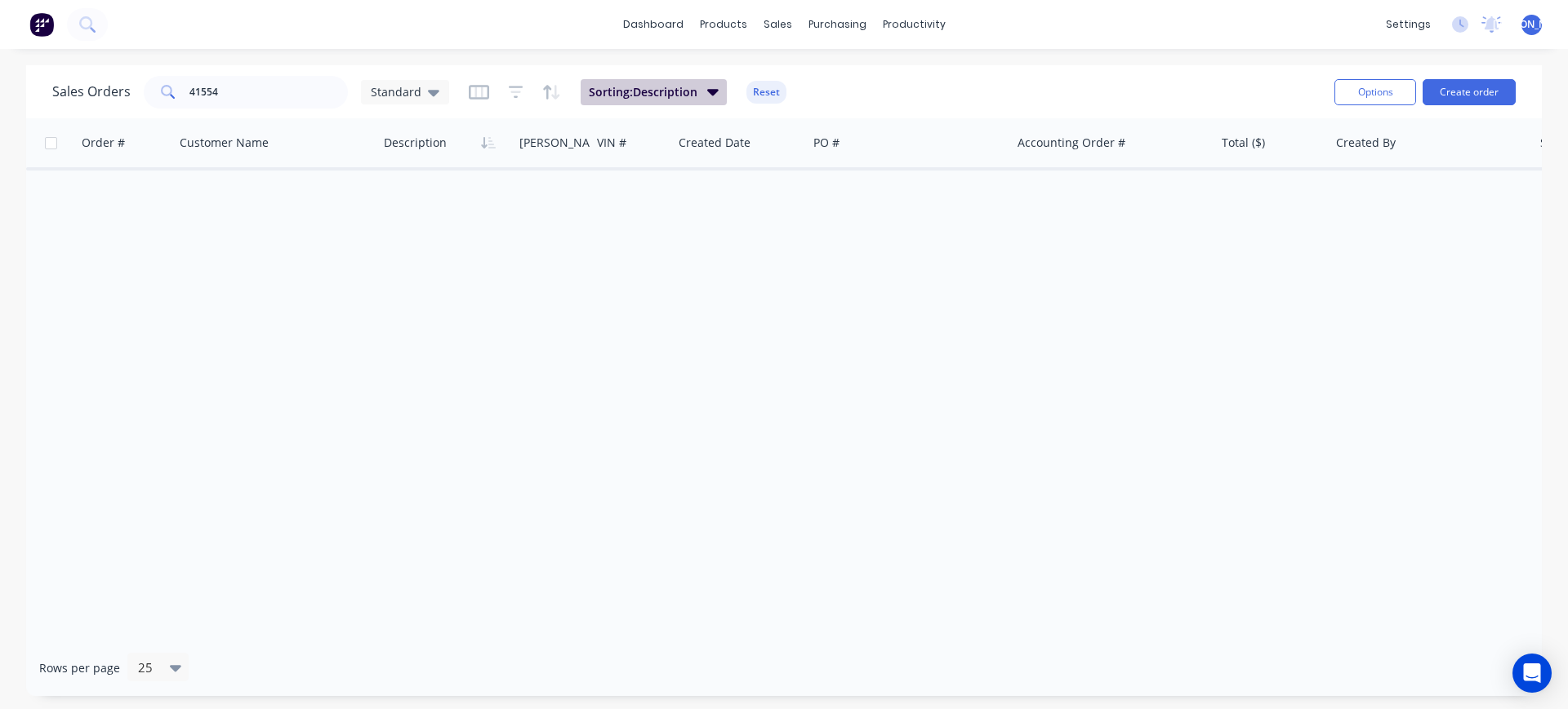
click at [708, 92] on icon "button" at bounding box center [713, 92] width 12 height 7
click at [552, 91] on icon "button" at bounding box center [556, 92] width 8 height 15
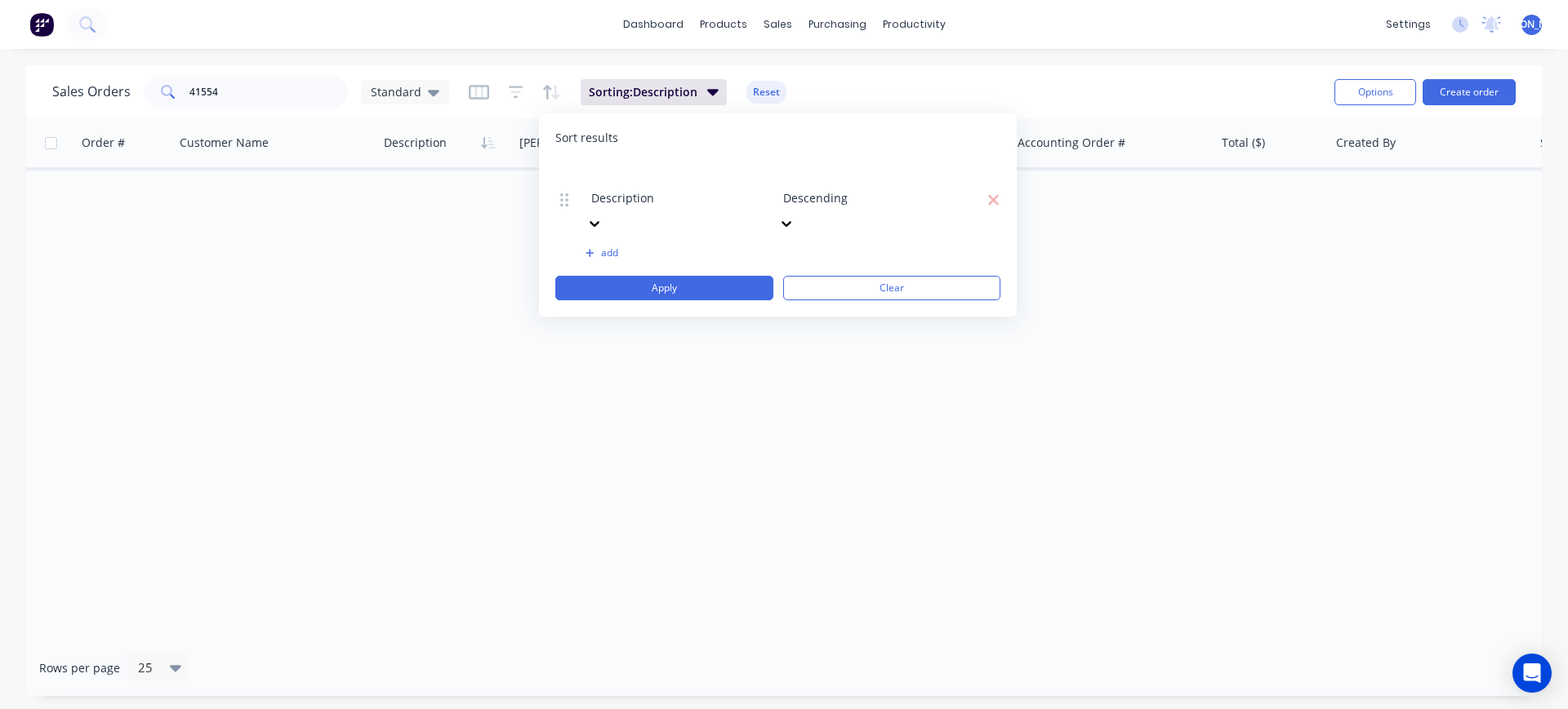
click at [503, 88] on div "Sorting: Description Reset" at bounding box center [627, 91] width 317 height 26
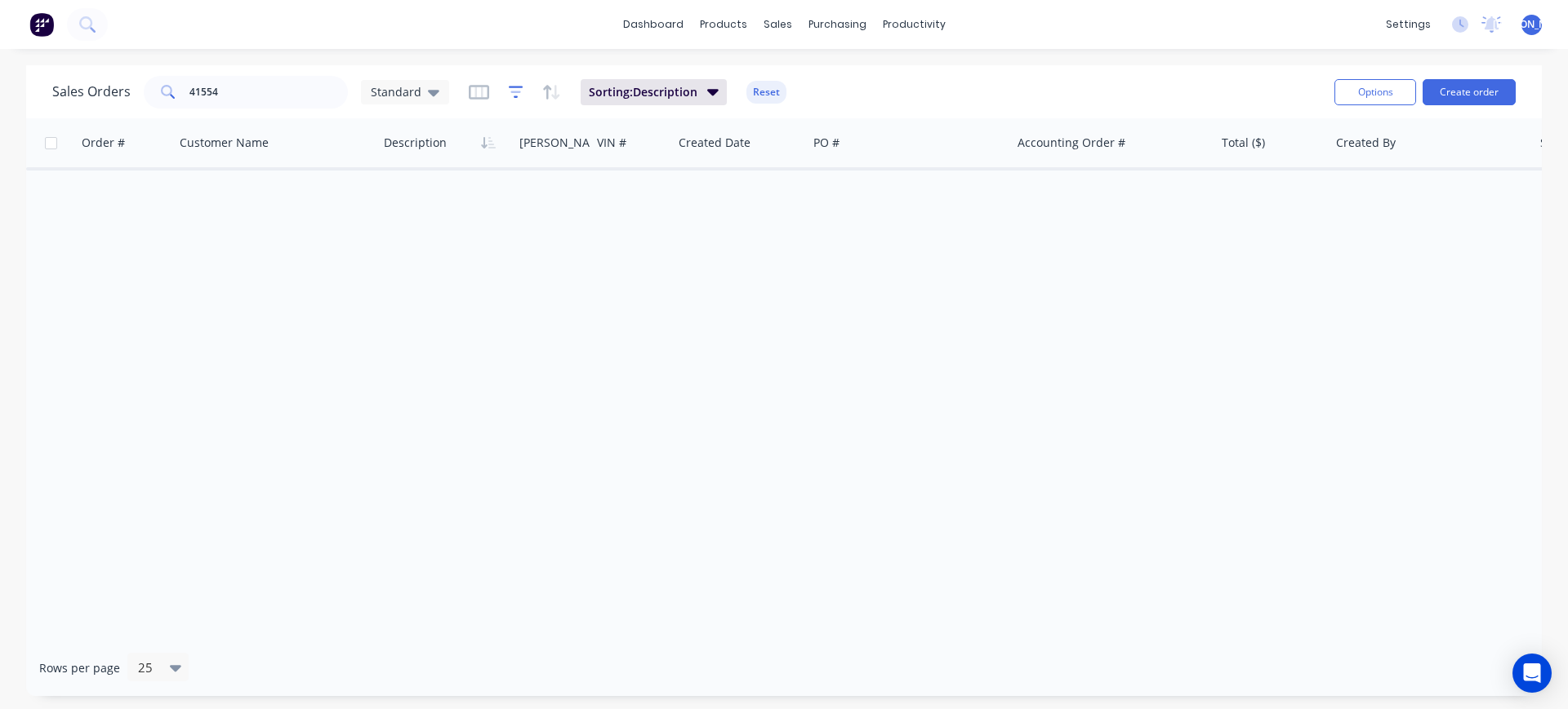
click at [509, 86] on icon "button" at bounding box center [516, 91] width 15 height 13
click at [410, 81] on div "Standard" at bounding box center [405, 91] width 88 height 24
click at [410, 230] on button "None" at bounding box center [459, 232] width 186 height 18
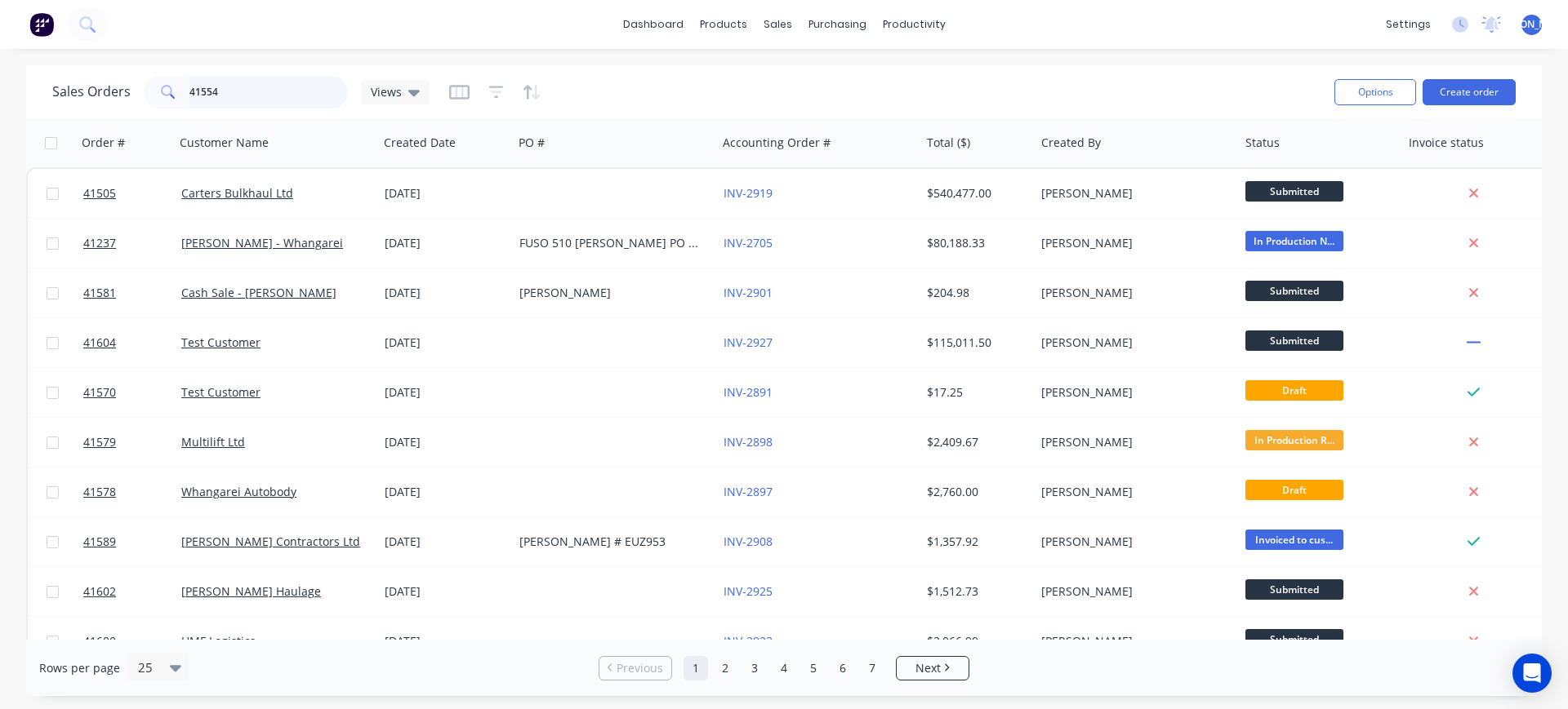
click at [286, 99] on input "41554" at bounding box center [269, 91] width 159 height 33
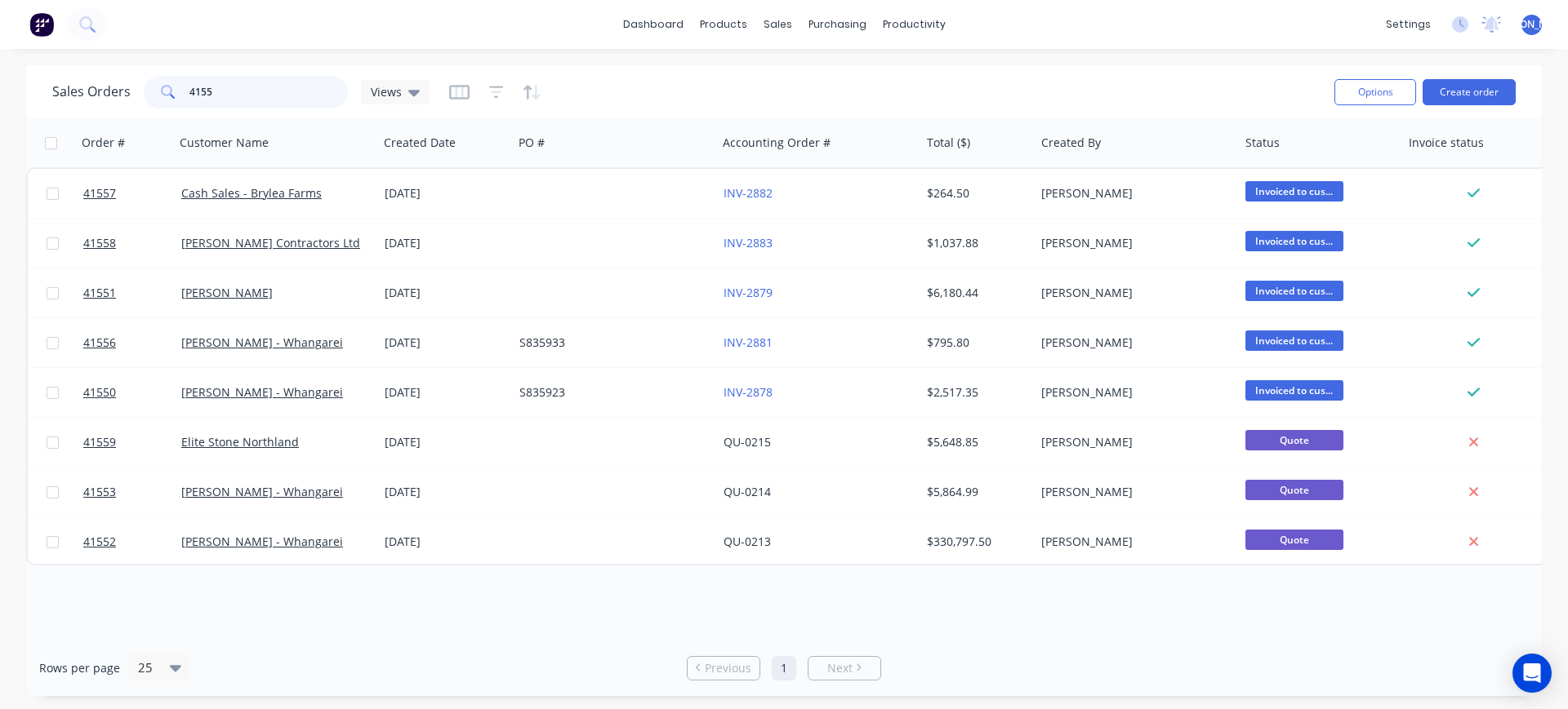
type input "41554"
